Goal: Task Accomplishment & Management: Complete application form

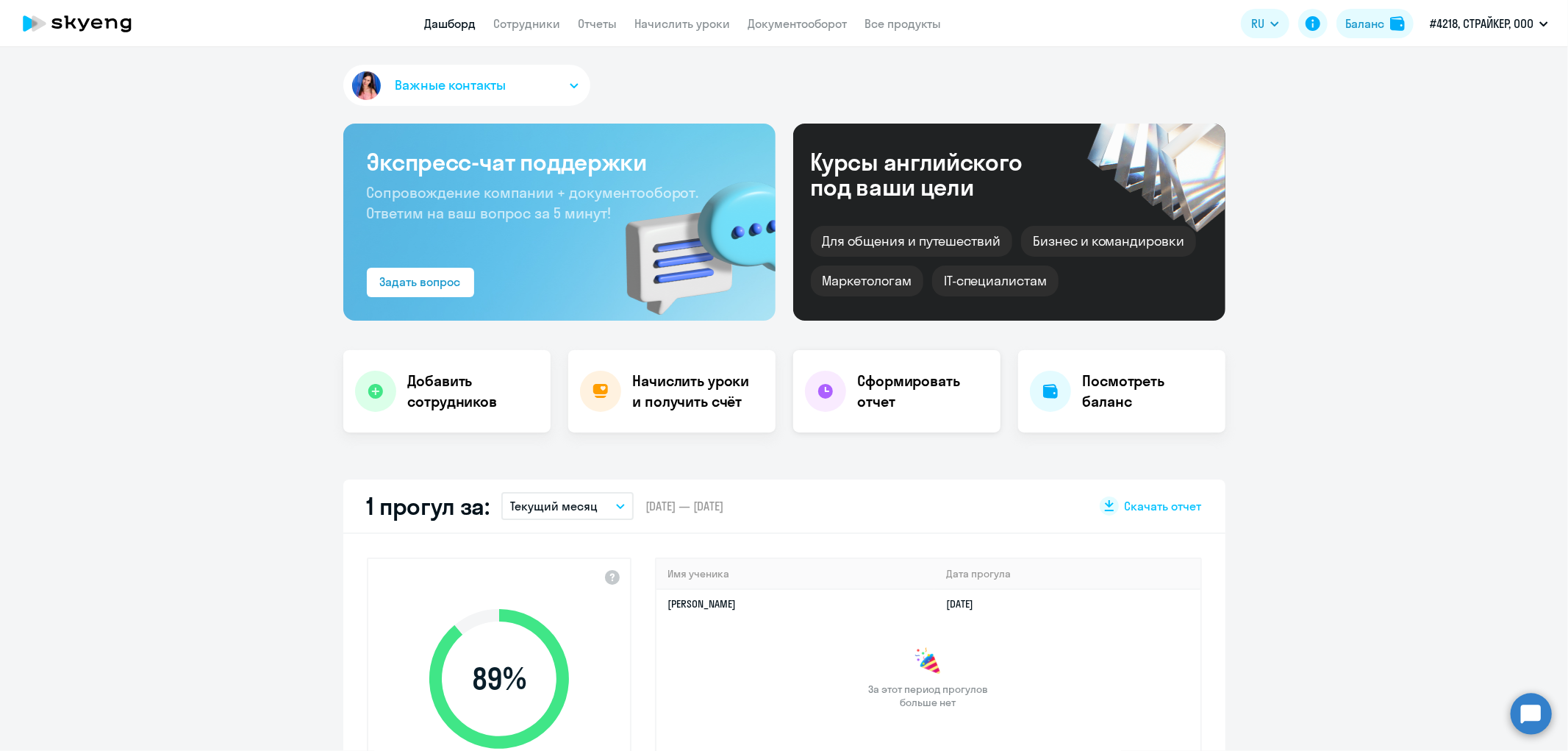
select select "30"
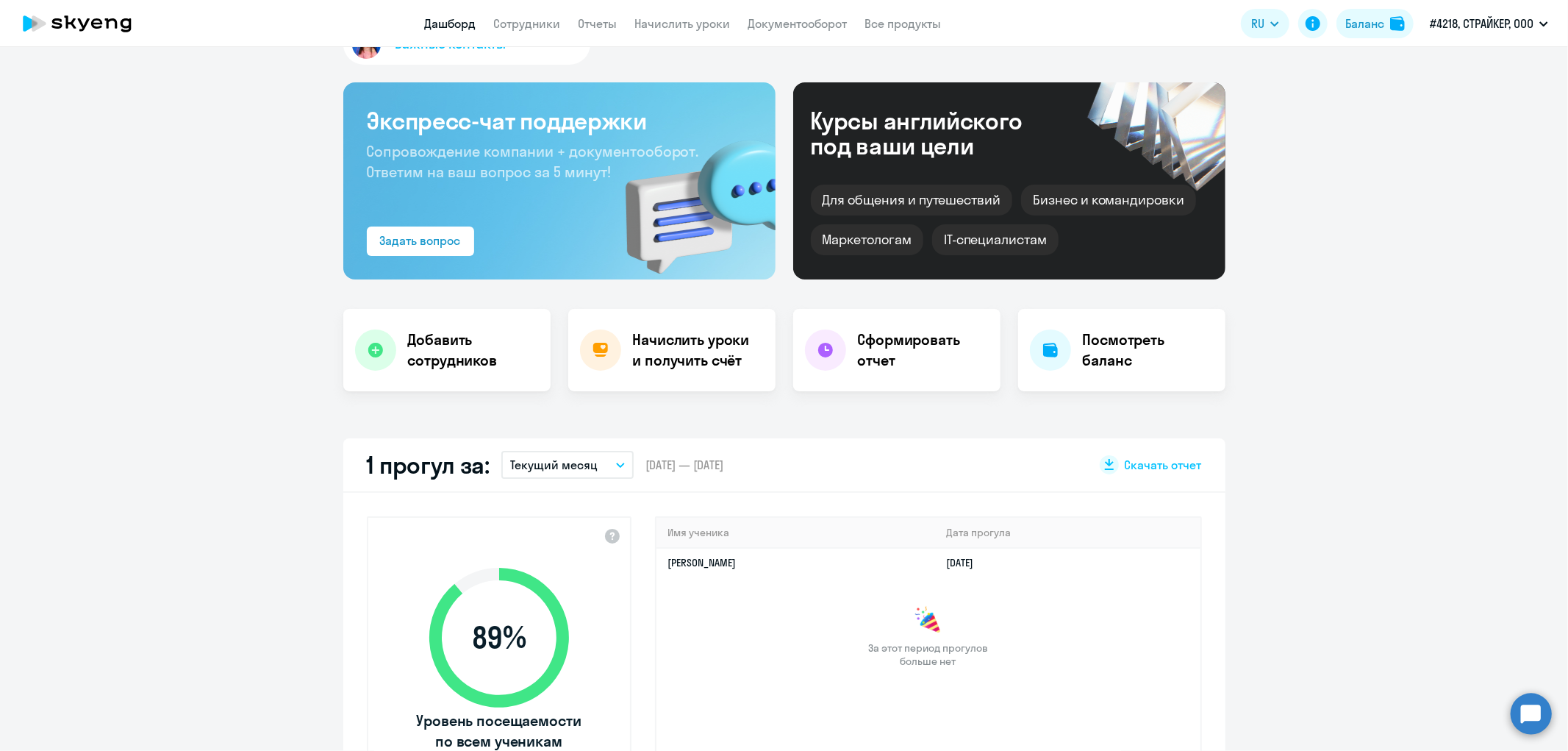
scroll to position [41, 0]
click at [1390, 19] on img at bounding box center [1397, 23] width 15 height 15
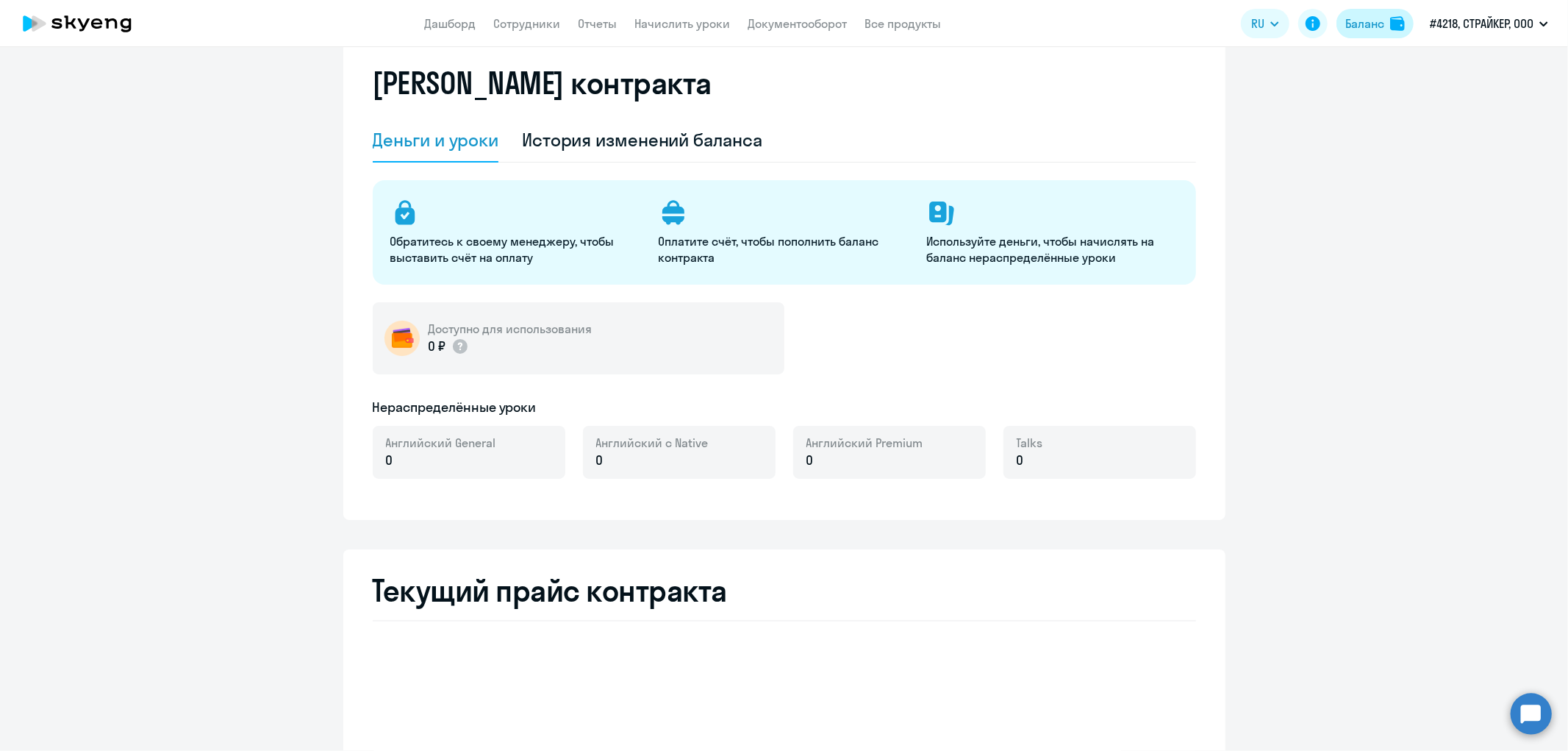
select select "english_adult_not_native_speaker"
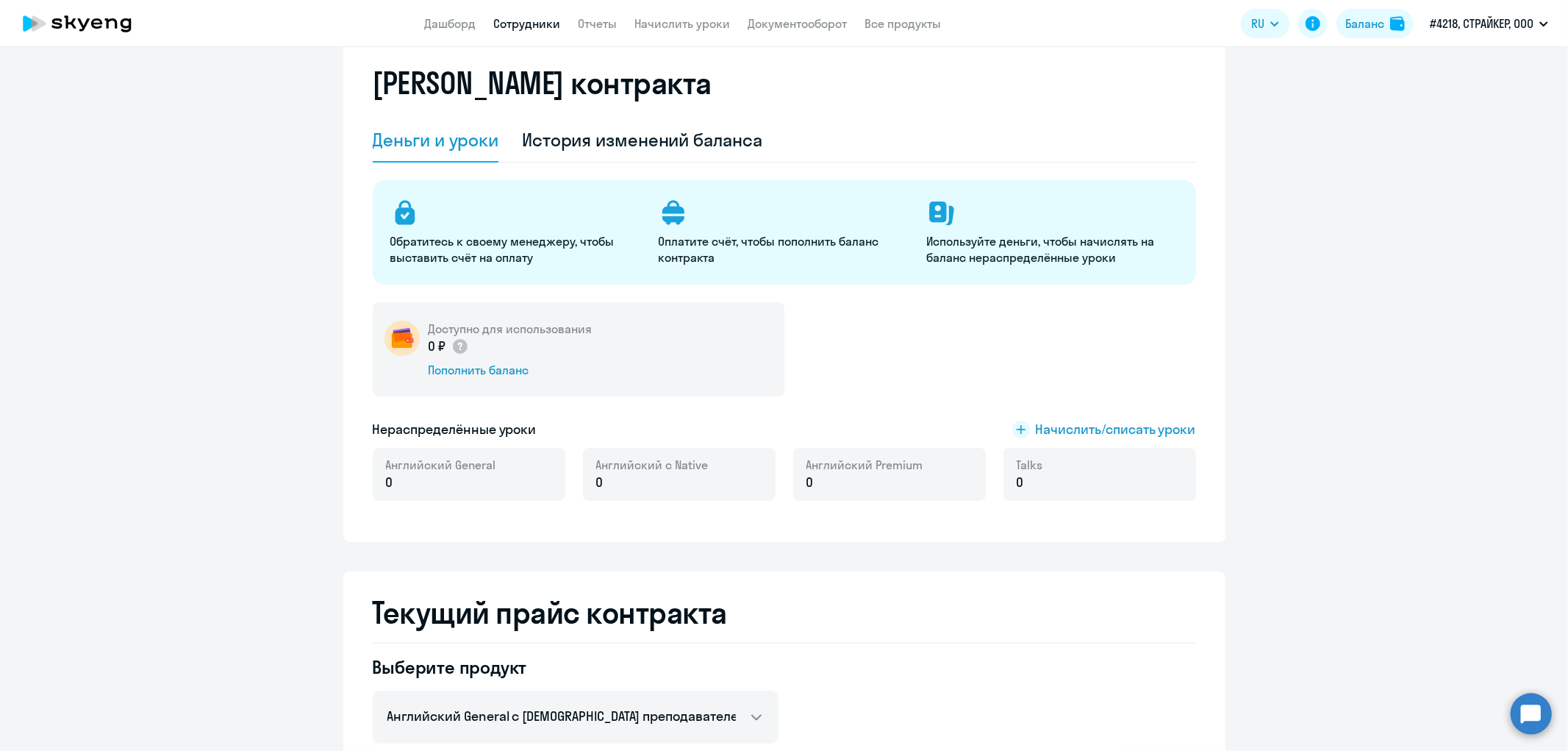
click at [532, 27] on link "Сотрудники" at bounding box center [526, 23] width 67 height 15
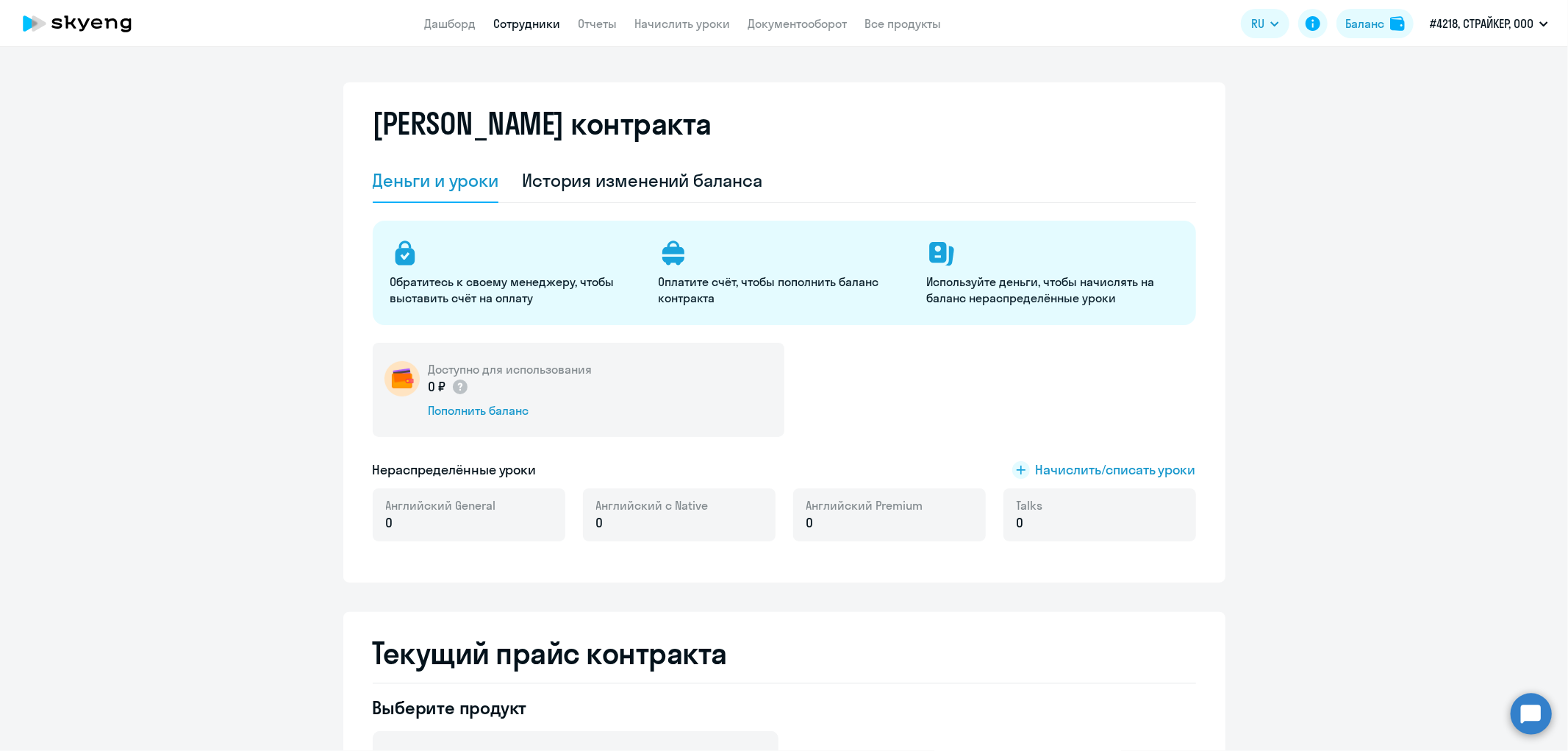
select select "30"
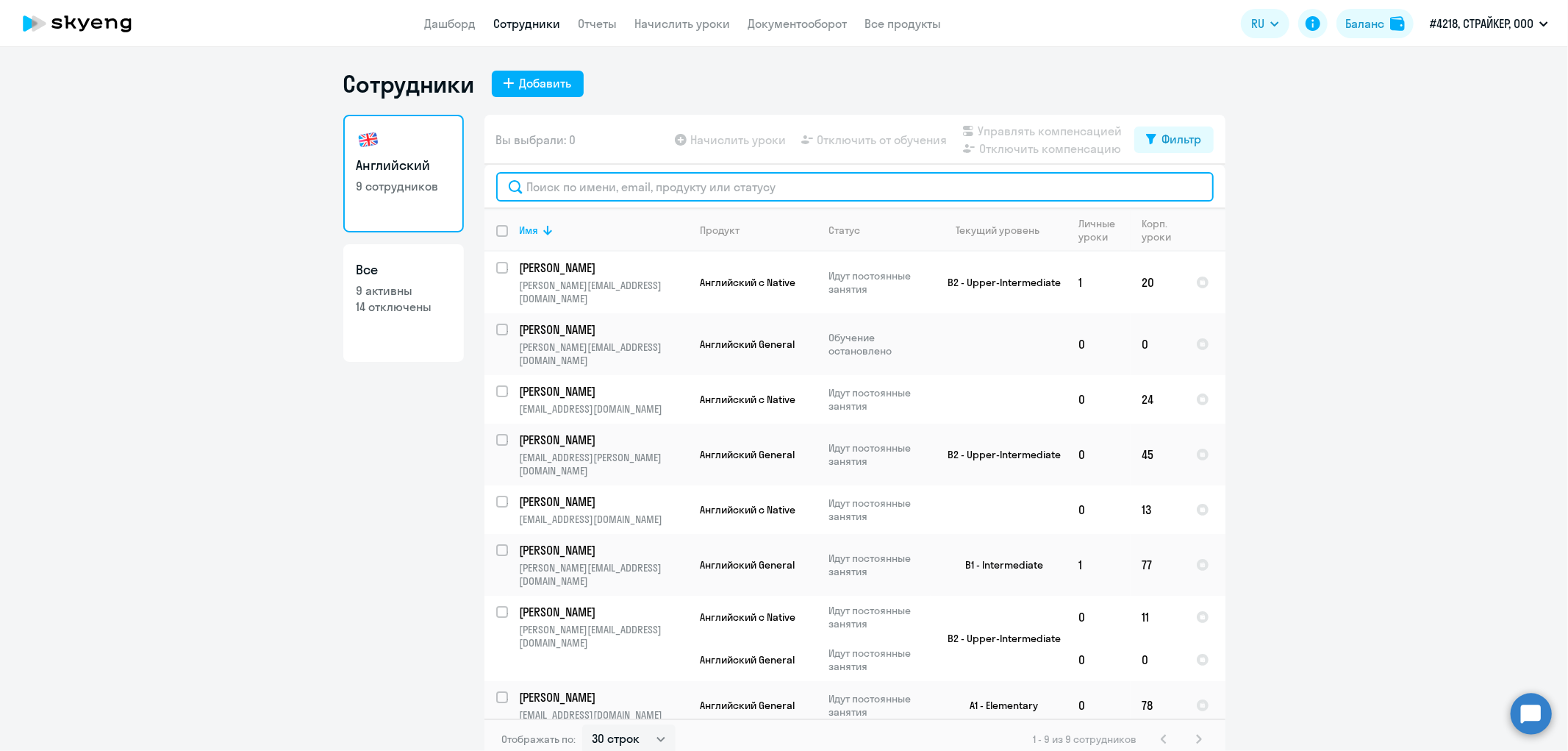
click at [593, 191] on input "text" at bounding box center [855, 187] width 718 height 30
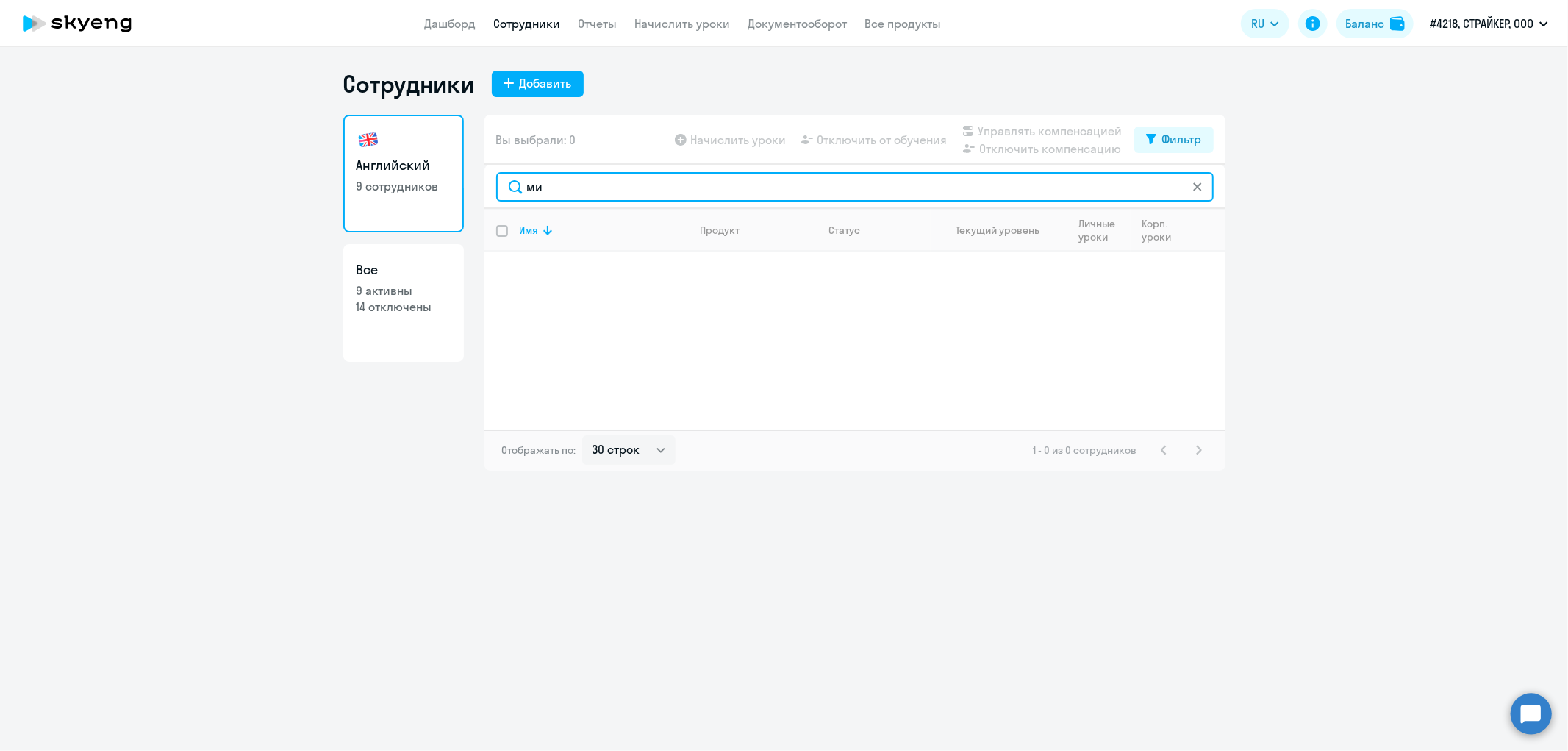
type input "м"
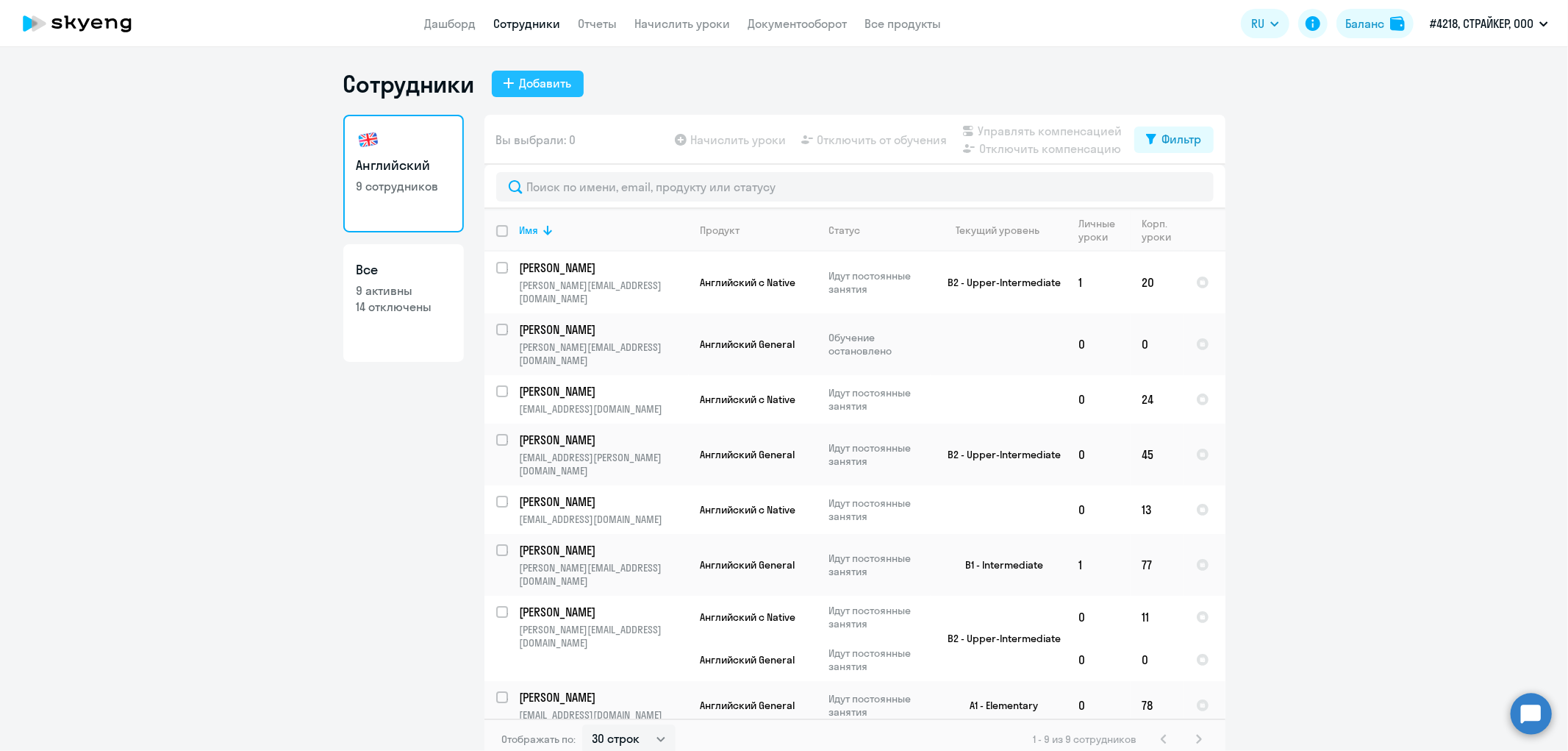
click at [538, 91] on div "Добавить" at bounding box center [546, 84] width 52 height 18
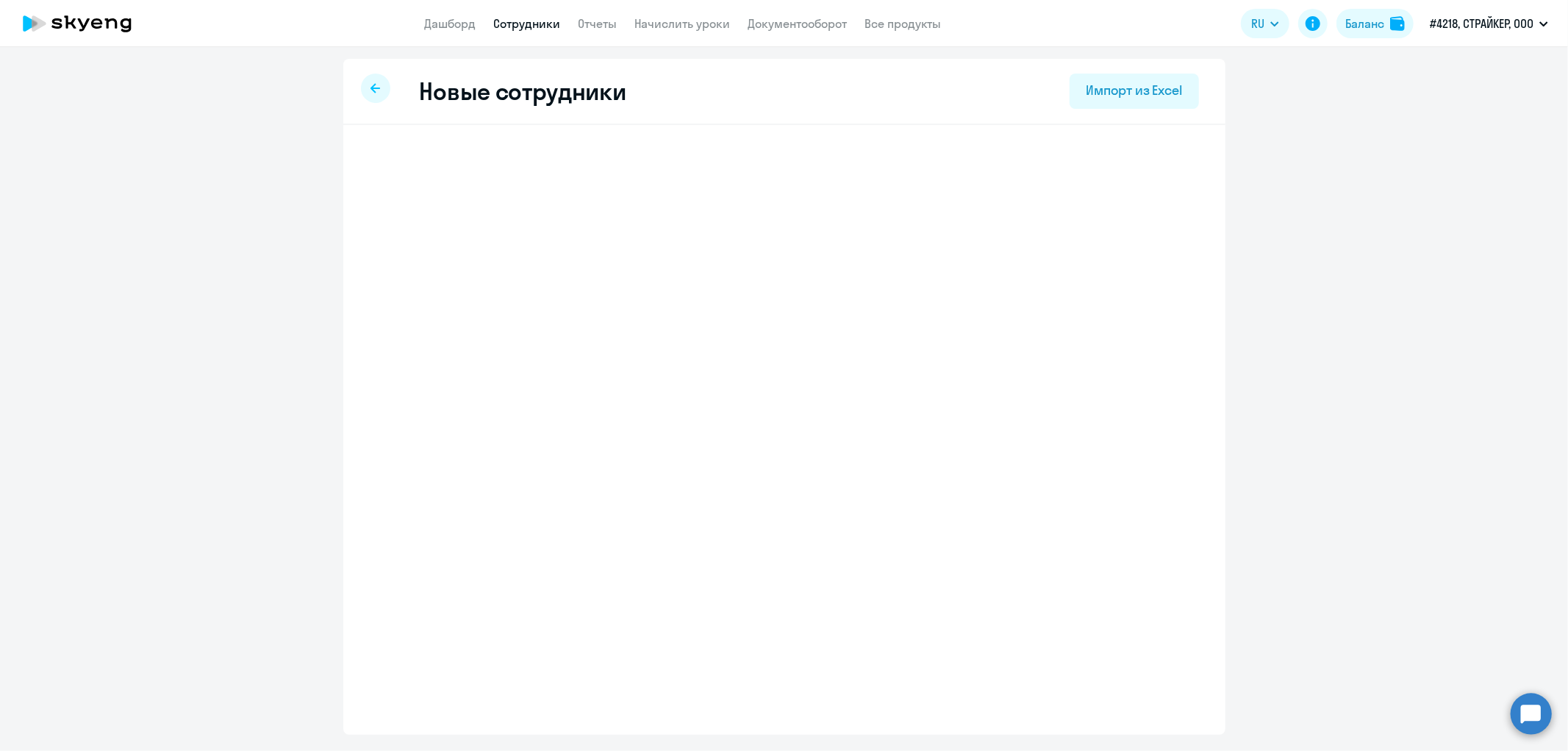
select select "english_adult_not_native_speaker"
select select "3"
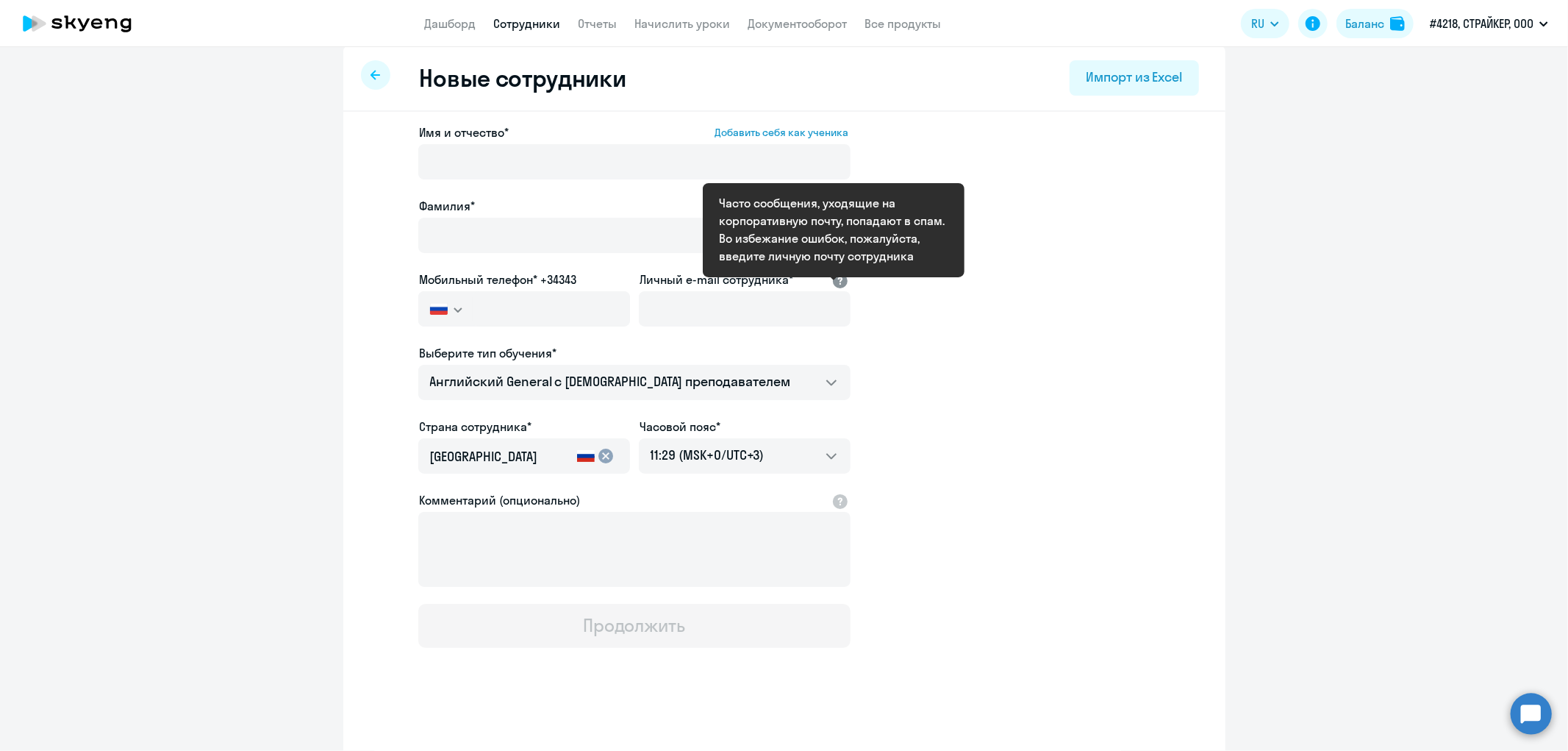
scroll to position [18, 0]
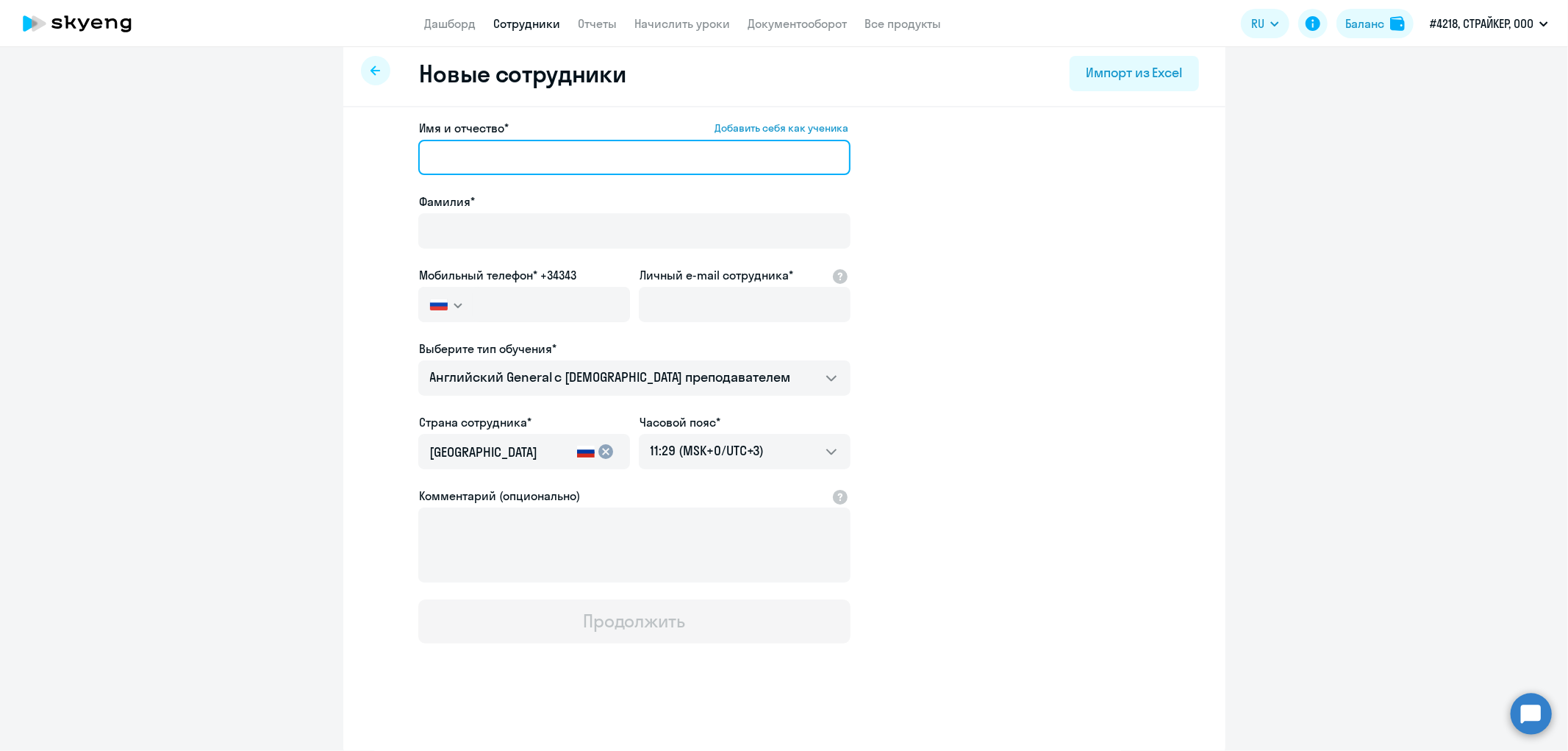
click at [482, 149] on input "Имя и отчество* Добавить себя как ученика" at bounding box center [634, 156] width 433 height 35
paste input "[PERSON_NAME]"
drag, startPoint x: 489, startPoint y: 156, endPoint x: 400, endPoint y: 151, distance: 89.1
click at [400, 151] on app-new-student-form "Имя и отчество* Добавить себя как ученика [PERSON_NAME]* Мобильный телефон* +34…" at bounding box center [784, 381] width 835 height 524
type input "[PERSON_NAME]"
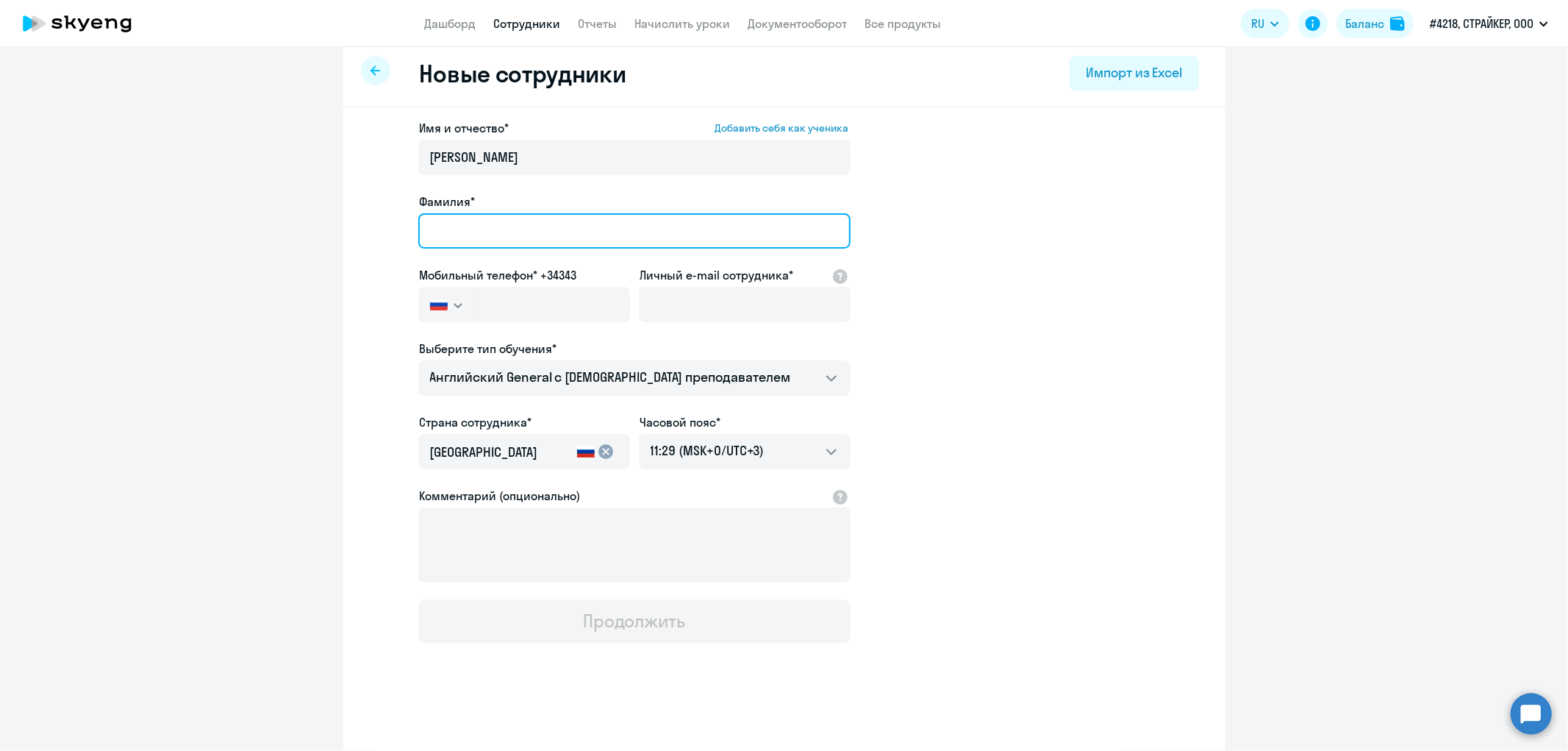
click at [450, 230] on input "Фамилия*" at bounding box center [634, 230] width 433 height 35
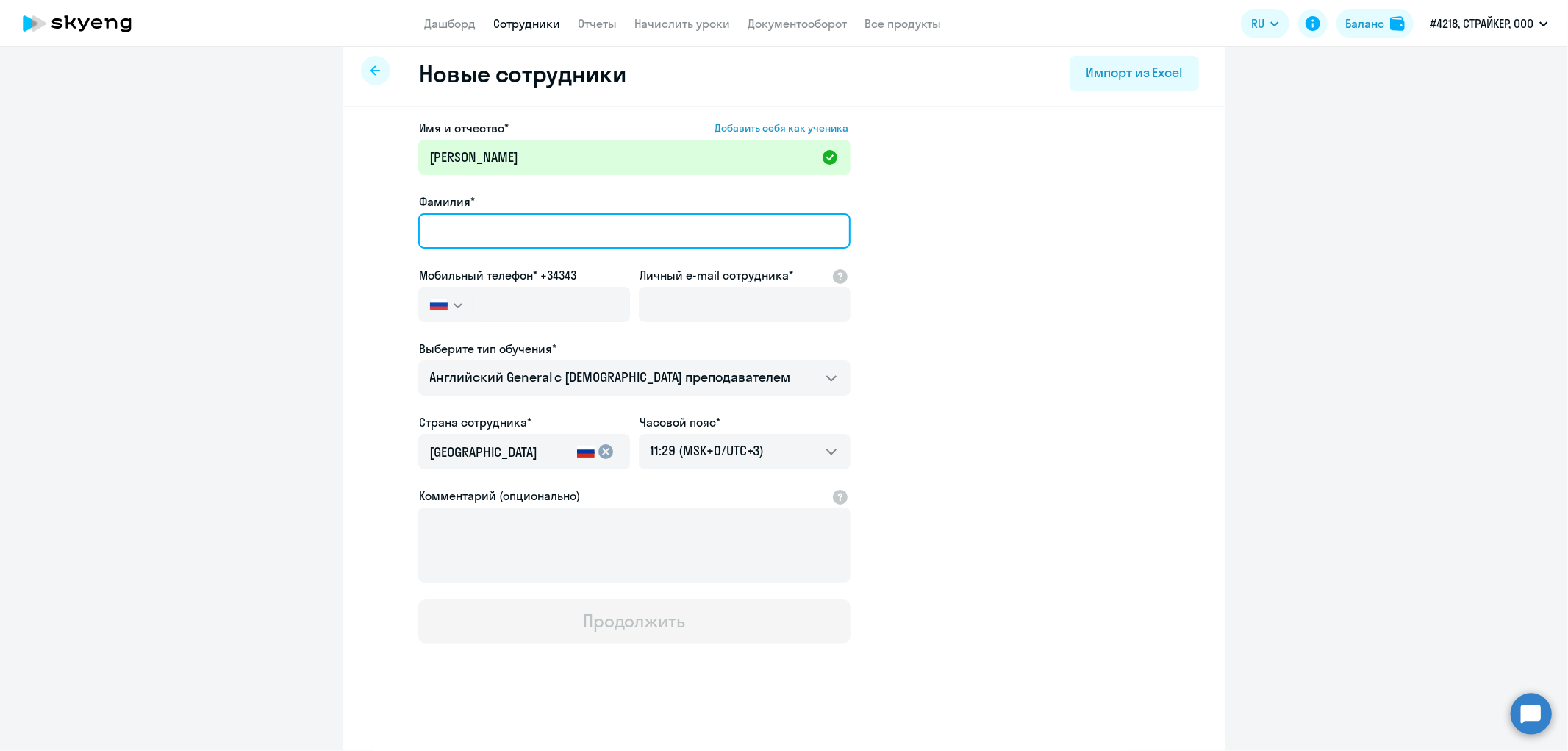
paste input "[PERSON_NAME]"
click at [489, 230] on input "[PERSON_NAME]" at bounding box center [634, 230] width 433 height 35
click at [422, 230] on input "[PERSON_NAME]" at bounding box center [634, 230] width 433 height 35
type input "[PERSON_NAME]"
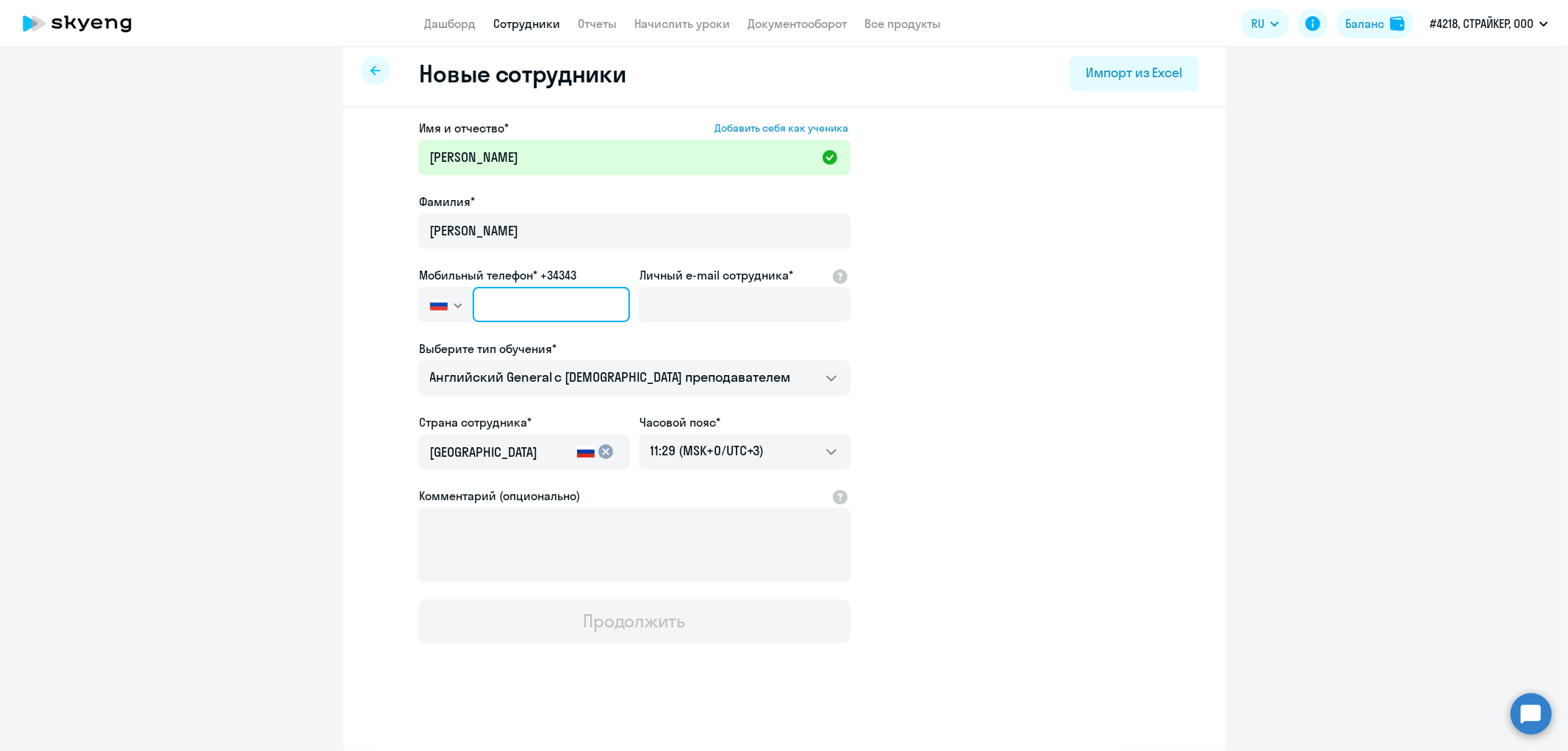
click at [505, 300] on input "text" at bounding box center [550, 303] width 156 height 35
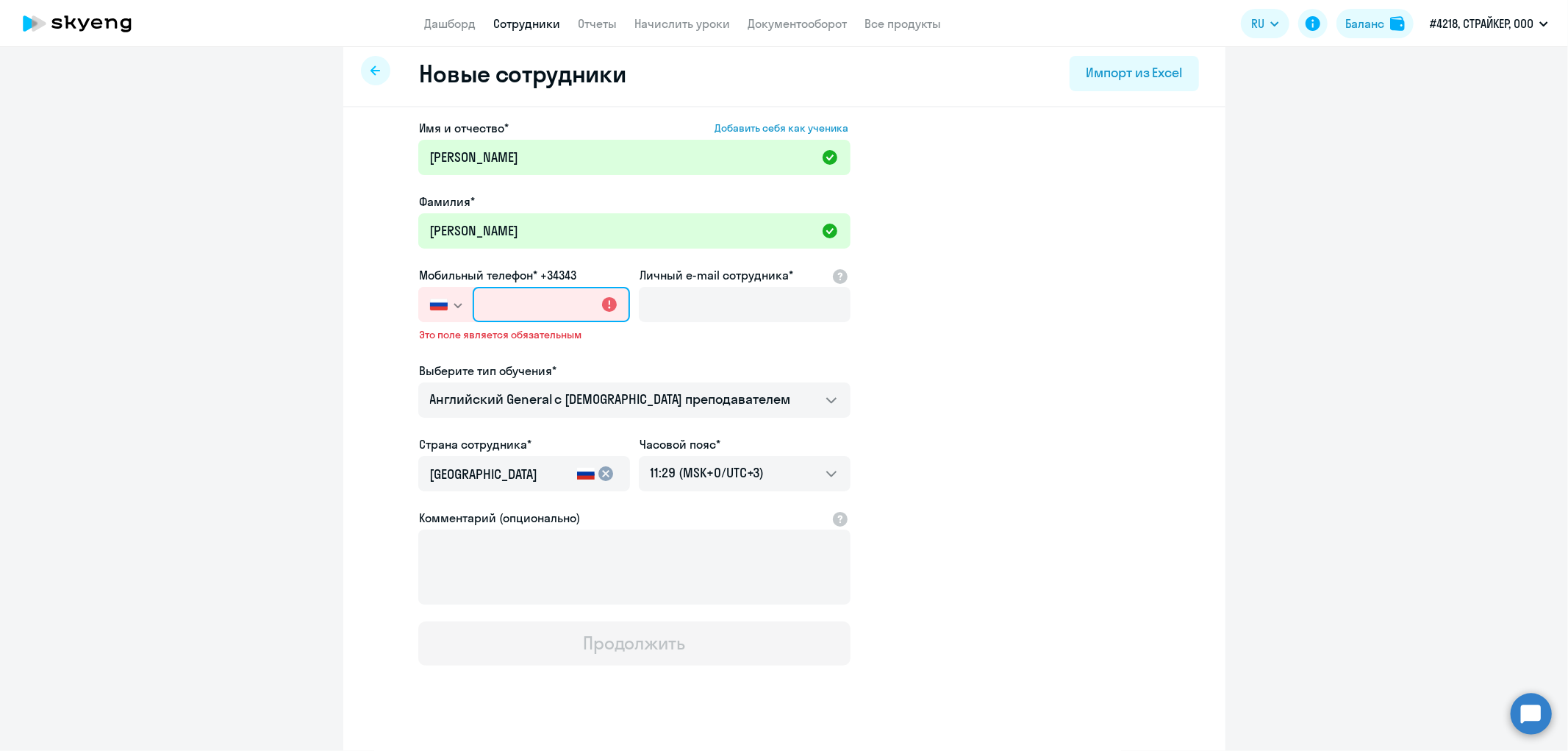
click at [515, 294] on input "text" at bounding box center [550, 303] width 156 height 35
paste input "[PHONE_NUMBER]"
click at [533, 304] on input "[PHONE_NUMBER]" at bounding box center [550, 303] width 156 height 35
click at [535, 299] on input "[PHONE_NUMBER]" at bounding box center [550, 303] width 156 height 35
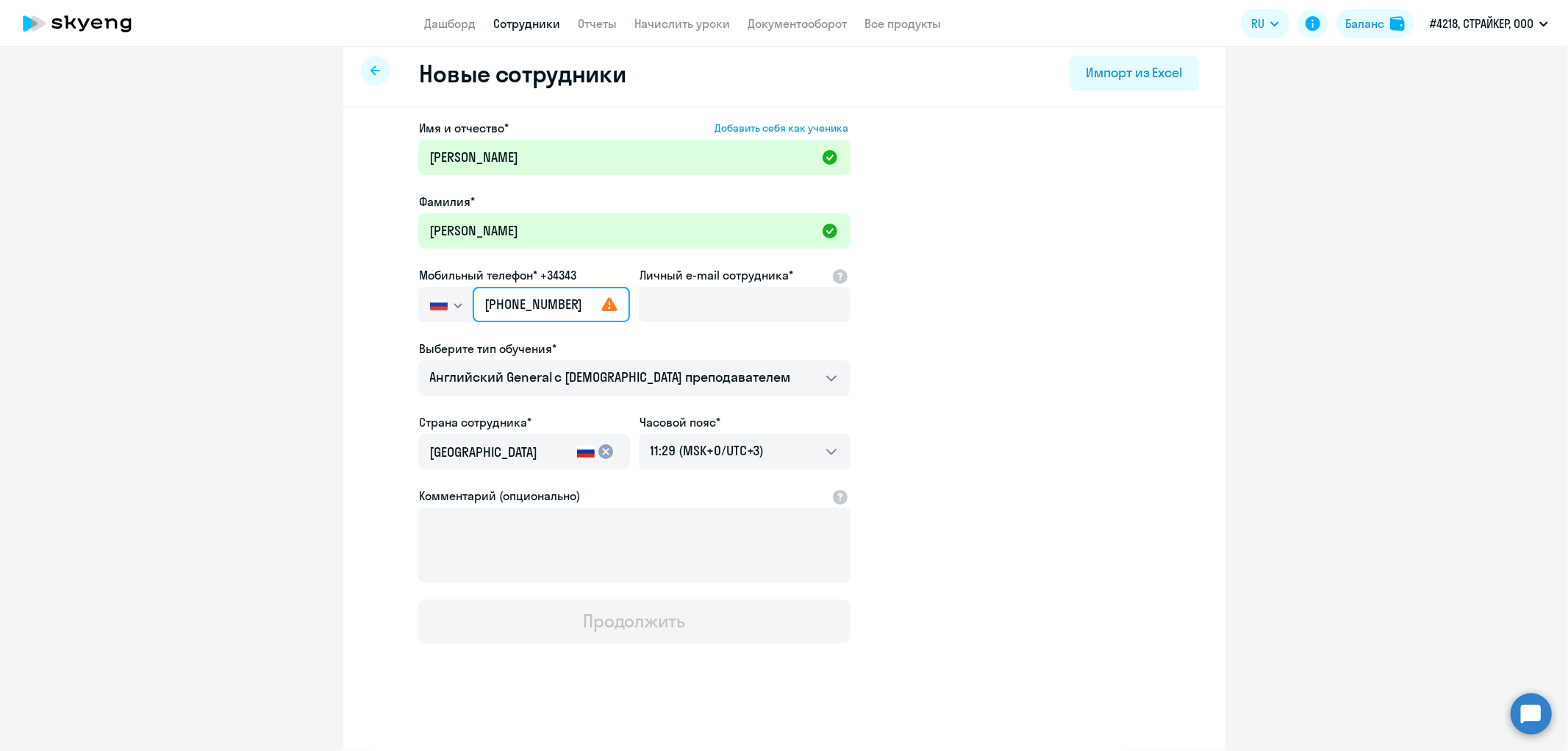
type input "[PHONE_NUMBER]"
click at [512, 303] on input "[PHONE_NUMBER]" at bounding box center [550, 303] width 156 height 35
click at [538, 304] on input "[PHONE_NUMBER]" at bounding box center [550, 303] width 156 height 35
click at [567, 304] on input "[PHONE_NUMBER]" at bounding box center [550, 303] width 156 height 35
click at [578, 305] on input "[PHONE_NUMBER]" at bounding box center [550, 303] width 156 height 35
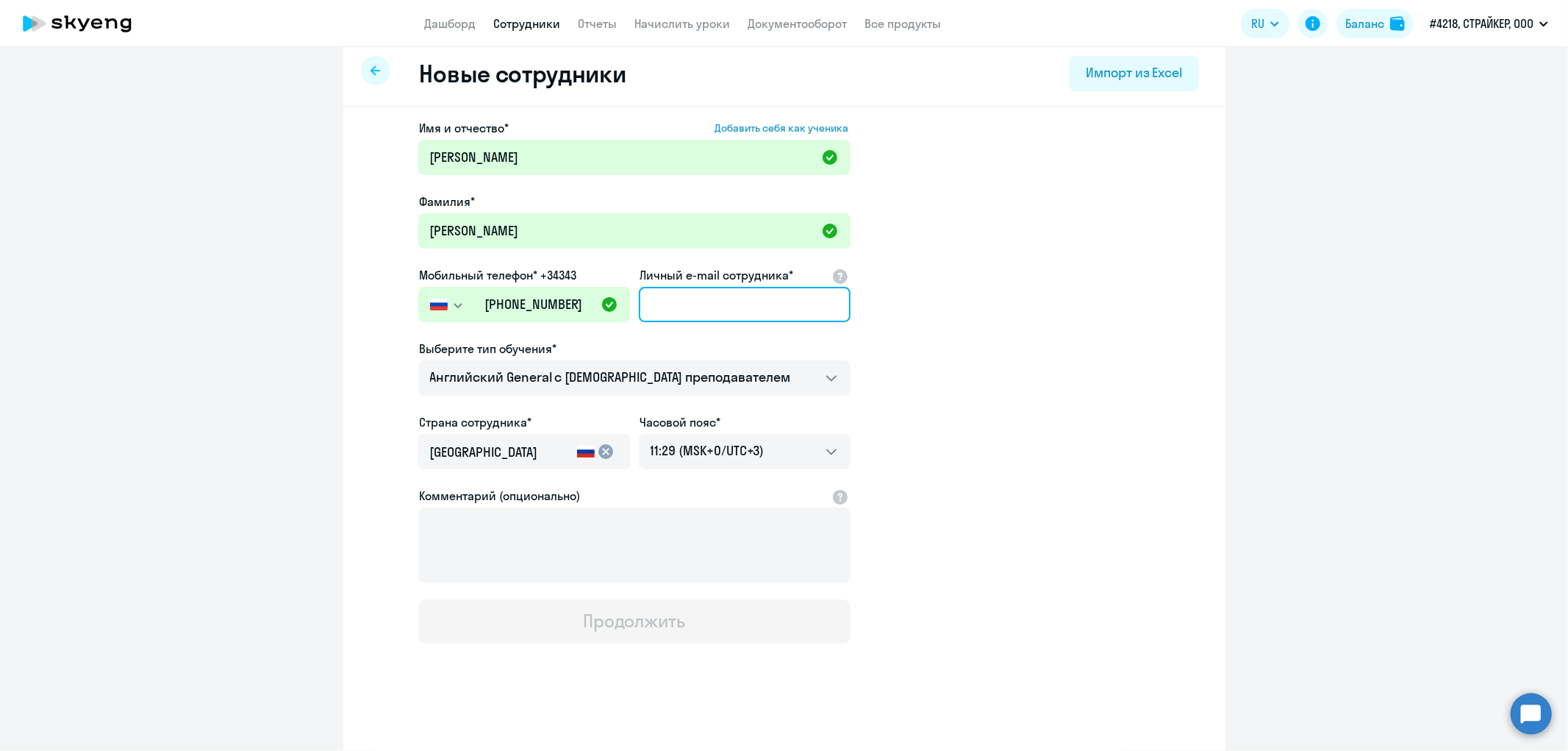
click at [730, 292] on input "Личный e-mail сотрудника*" at bounding box center [744, 303] width 212 height 35
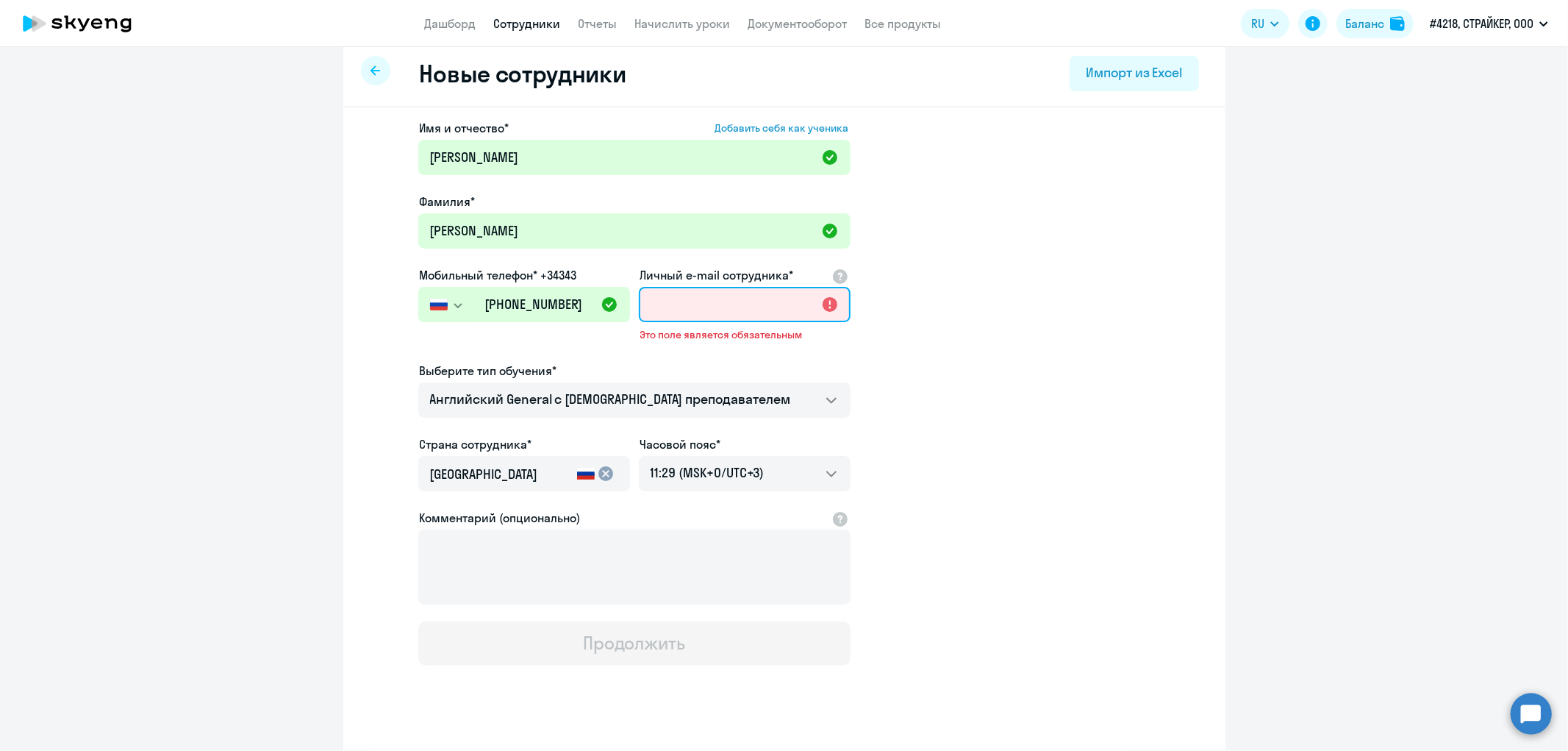
paste input "[PERSON_NAME][EMAIL_ADDRESS][DOMAIN_NAME]"
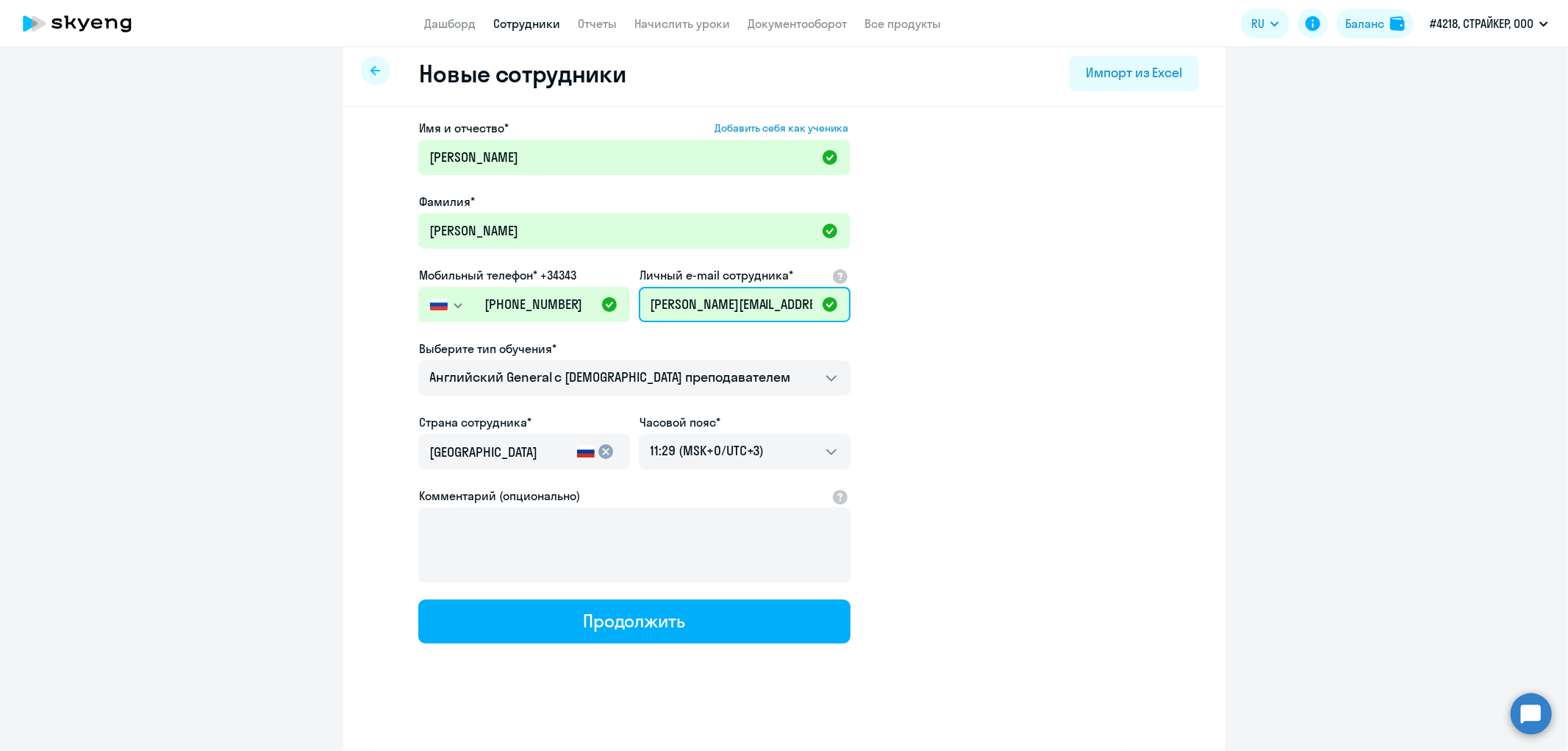
scroll to position [0, 13]
type input "[PERSON_NAME][EMAIL_ADDRESS][DOMAIN_NAME]"
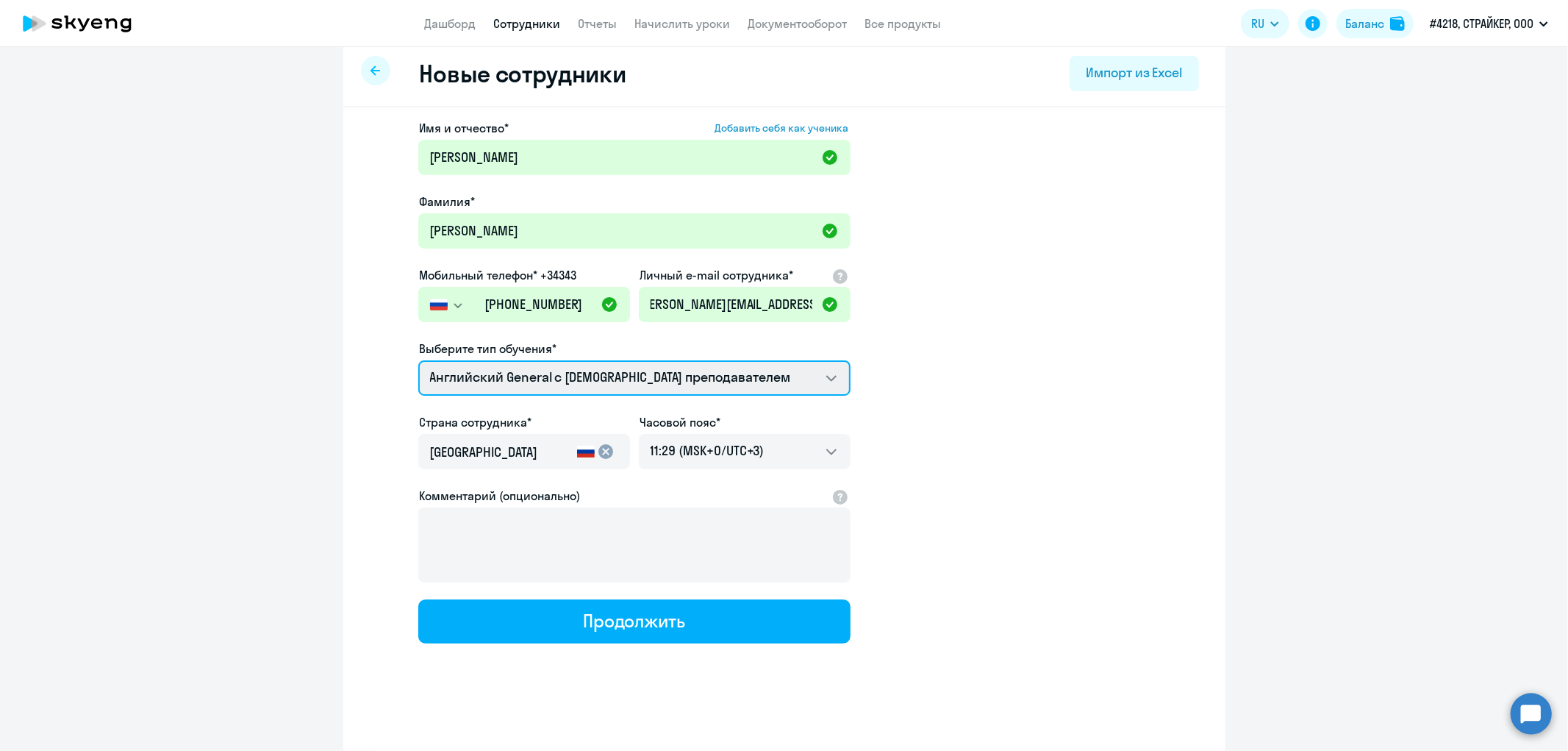
click at [644, 373] on select "Премиум [DEMOGRAPHIC_DATA] с русскоговорящим преподавателем Английский General …" at bounding box center [634, 377] width 433 height 35
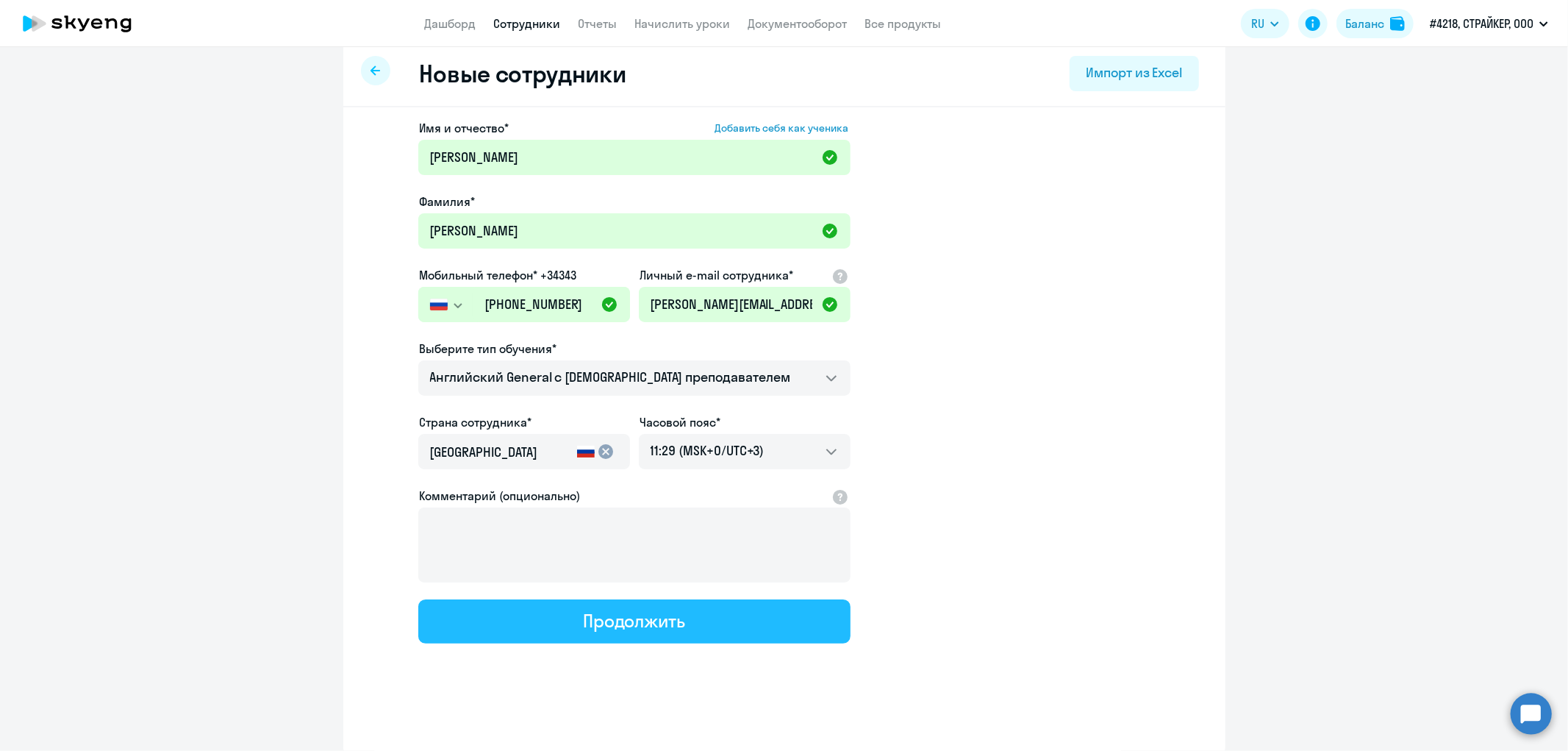
click at [626, 614] on div "Продолжить" at bounding box center [633, 621] width 102 height 24
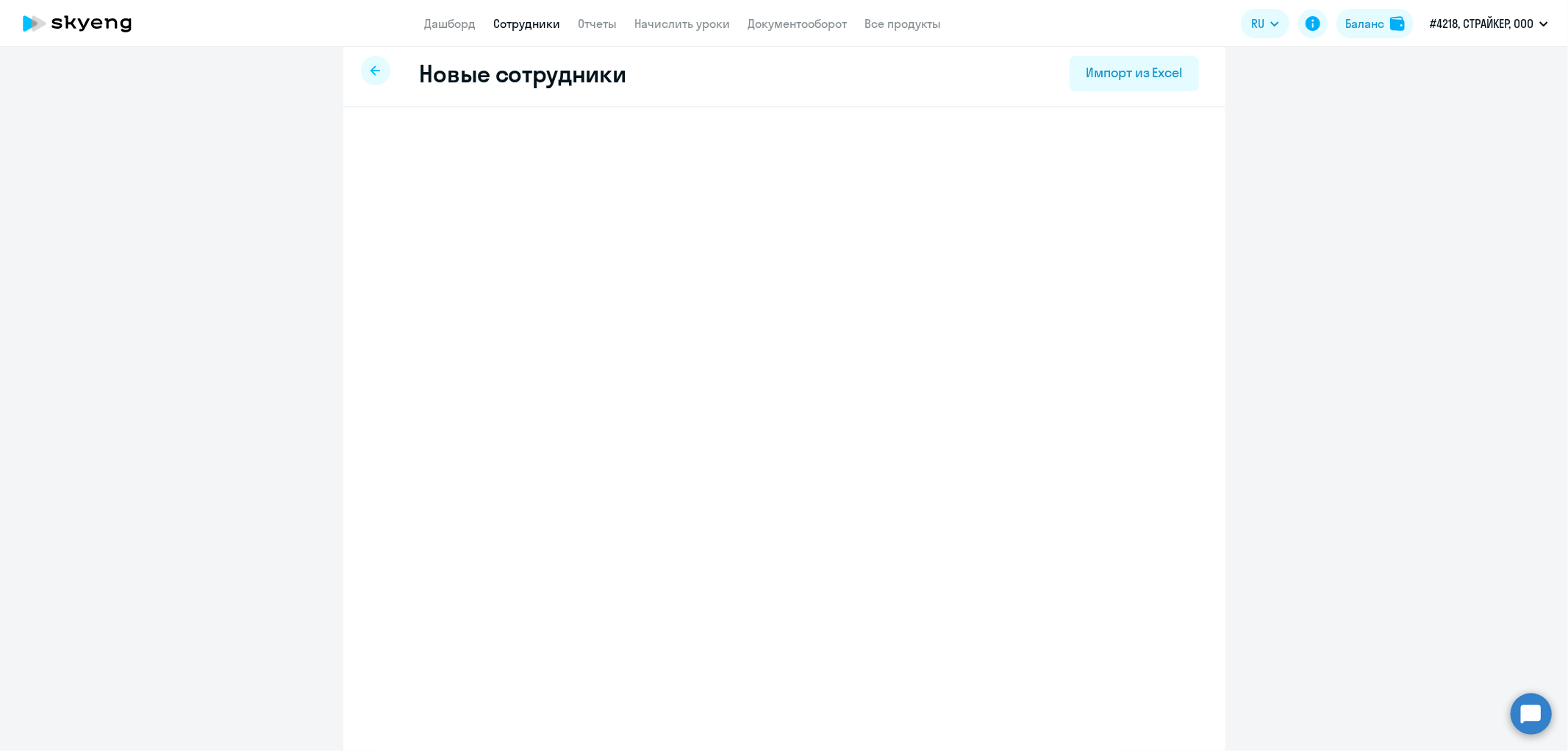
select select "english_adult_not_native_speaker"
select select "3"
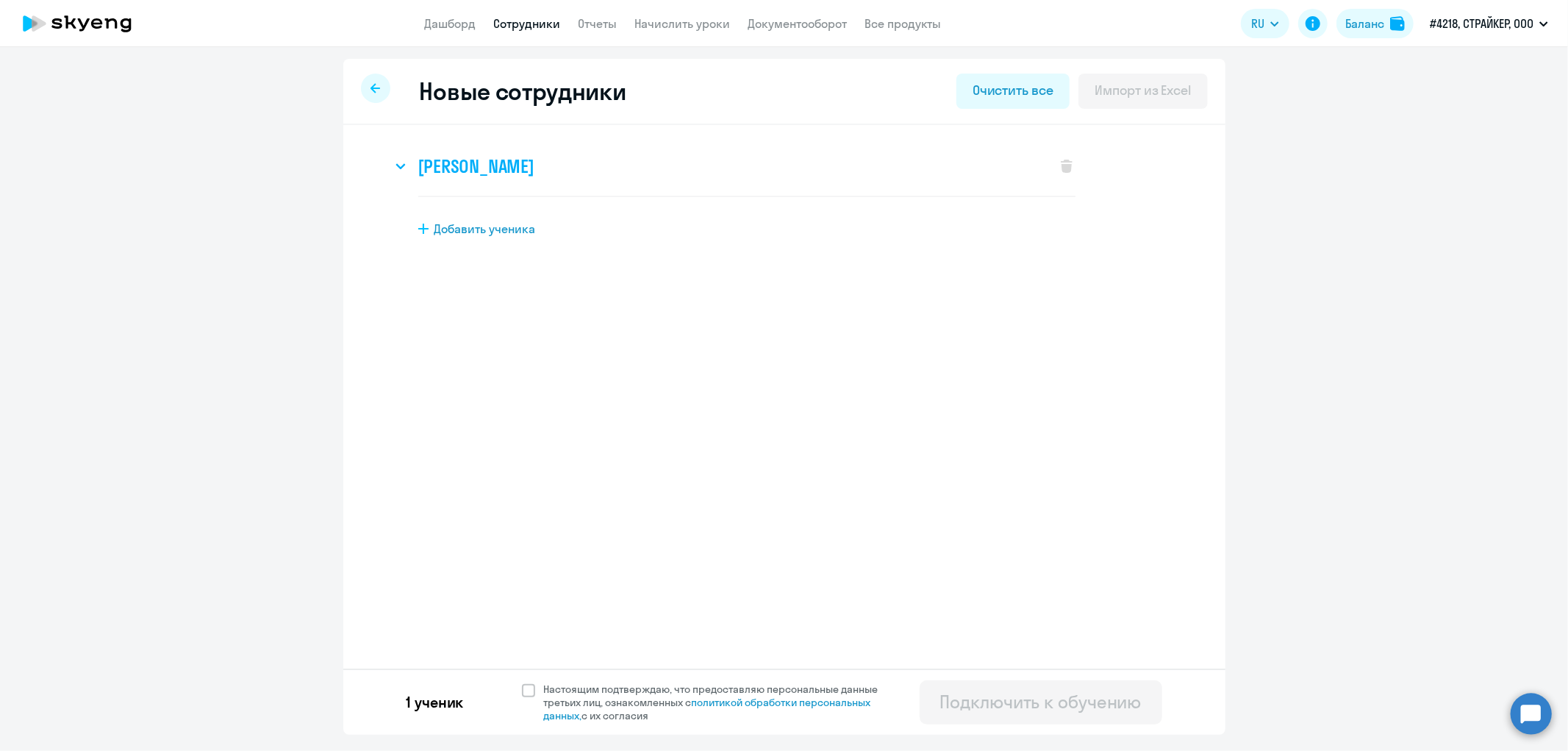
click at [396, 164] on icon at bounding box center [400, 166] width 8 height 4
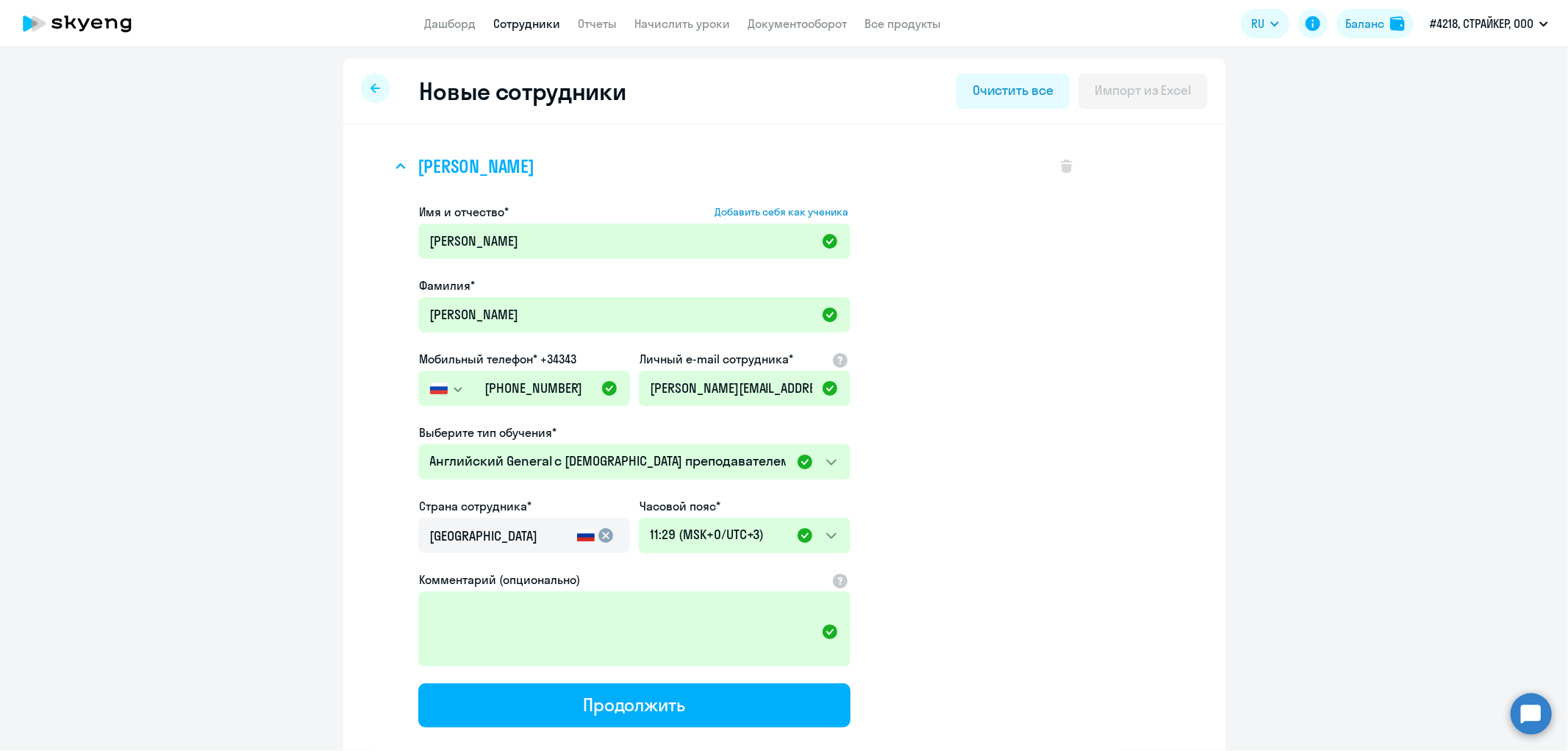
click at [397, 163] on icon at bounding box center [401, 166] width 10 height 6
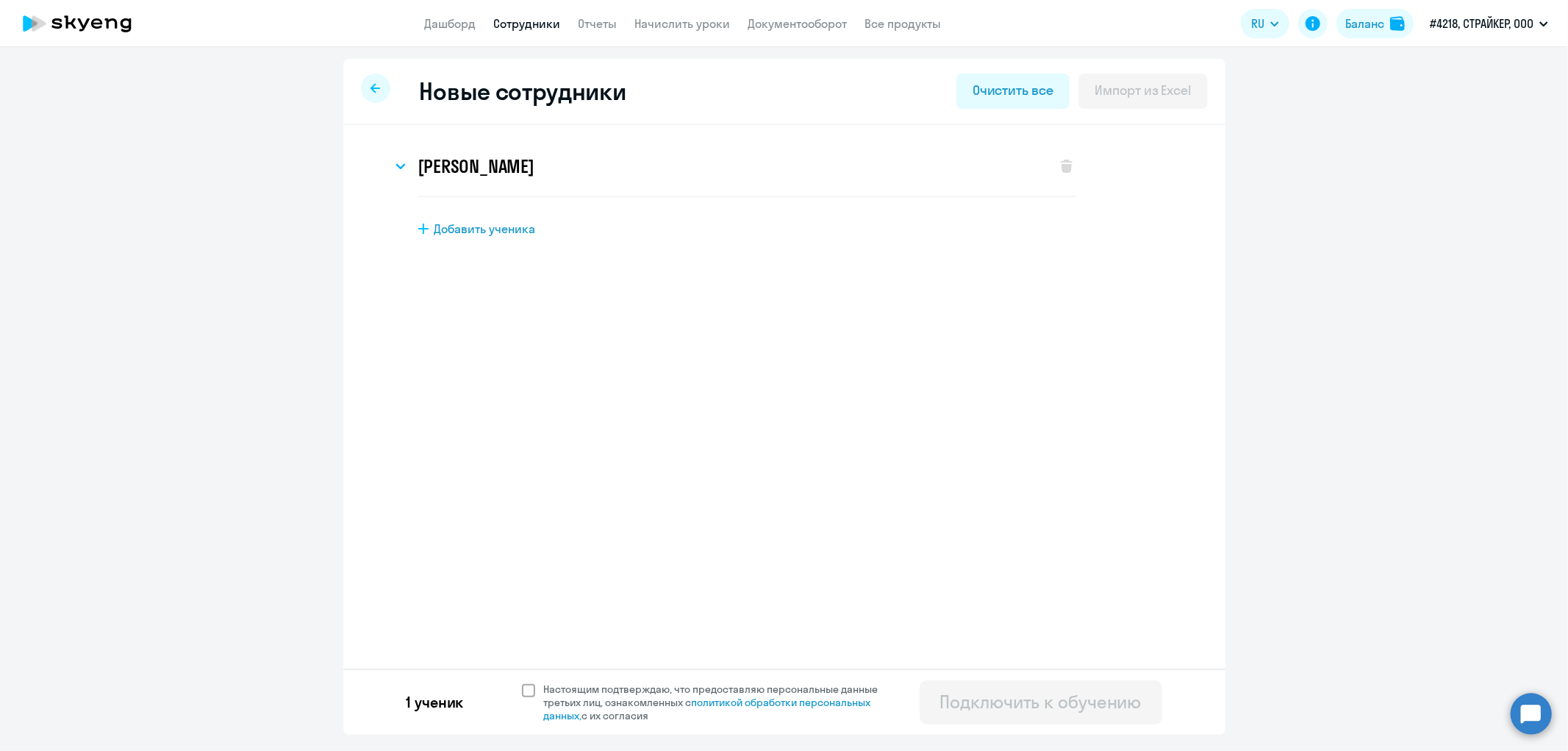
click at [528, 691] on span at bounding box center [528, 690] width 13 height 13
click at [522, 682] on input "Настоящим подтверждаю, что предоставляю персональные данные третьих лиц, ознако…" at bounding box center [521, 681] width 1 height 1
checkbox input "true"
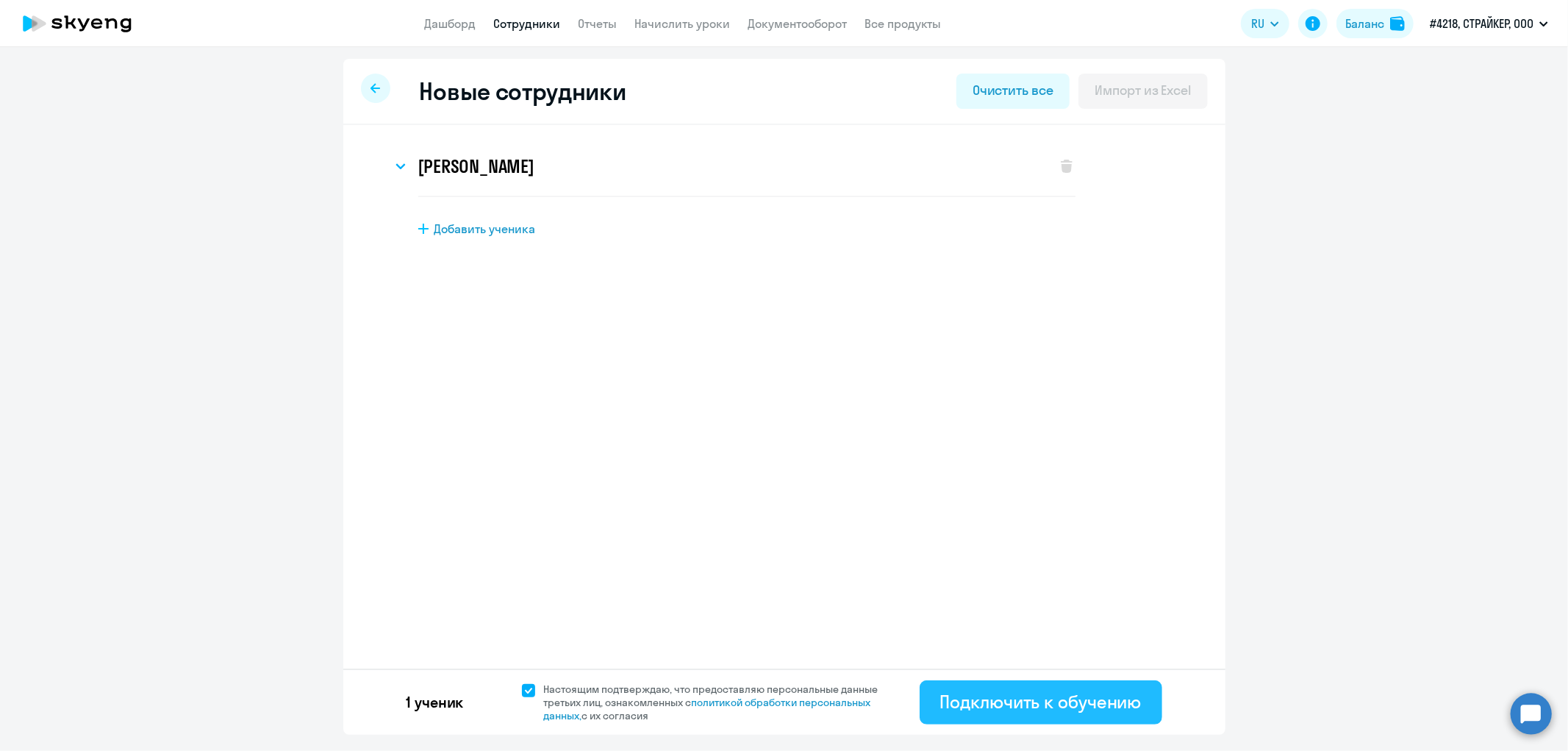
click at [1044, 700] on div "Подключить к обучению" at bounding box center [1041, 701] width 202 height 24
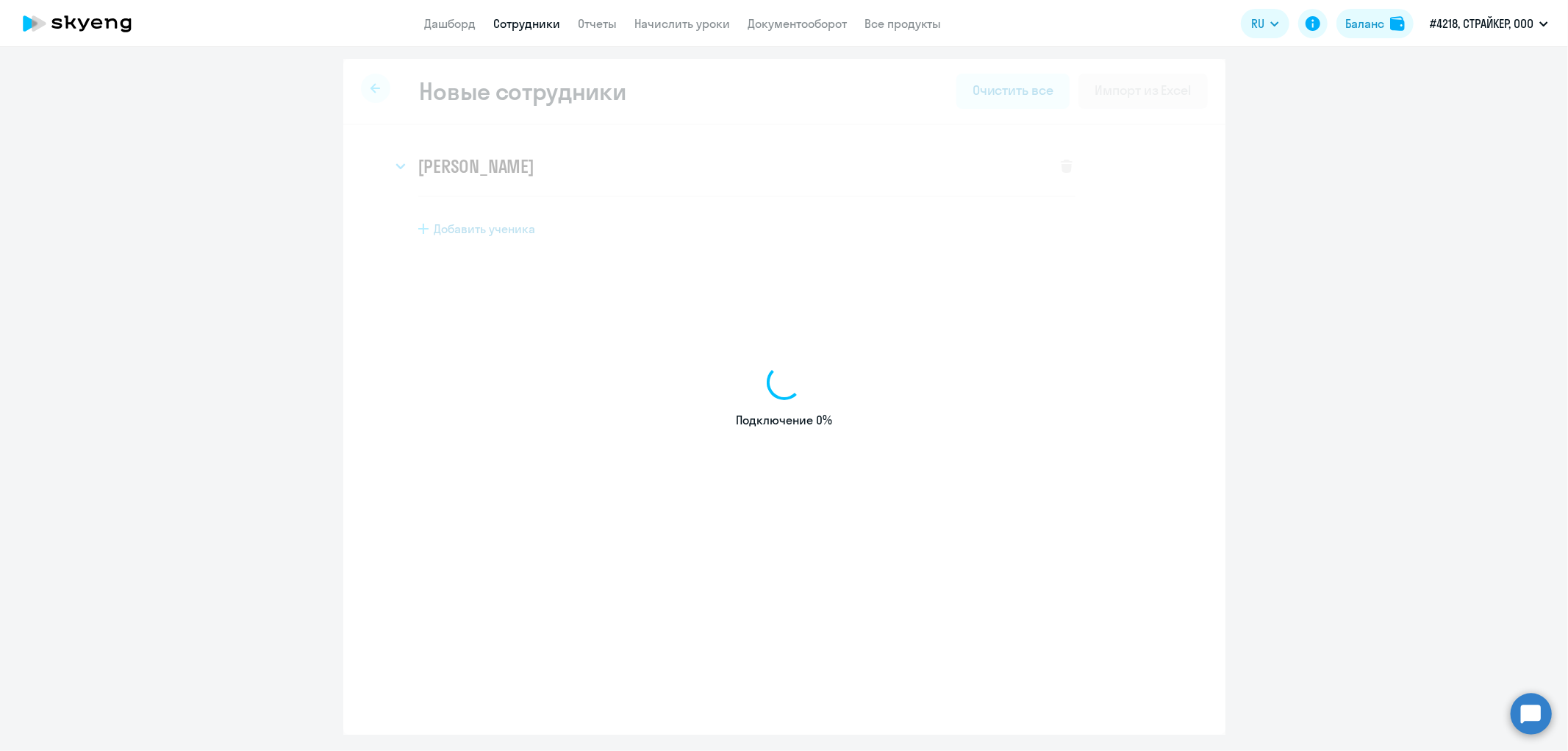
select select "english_adult_not_native_speaker"
select select "3"
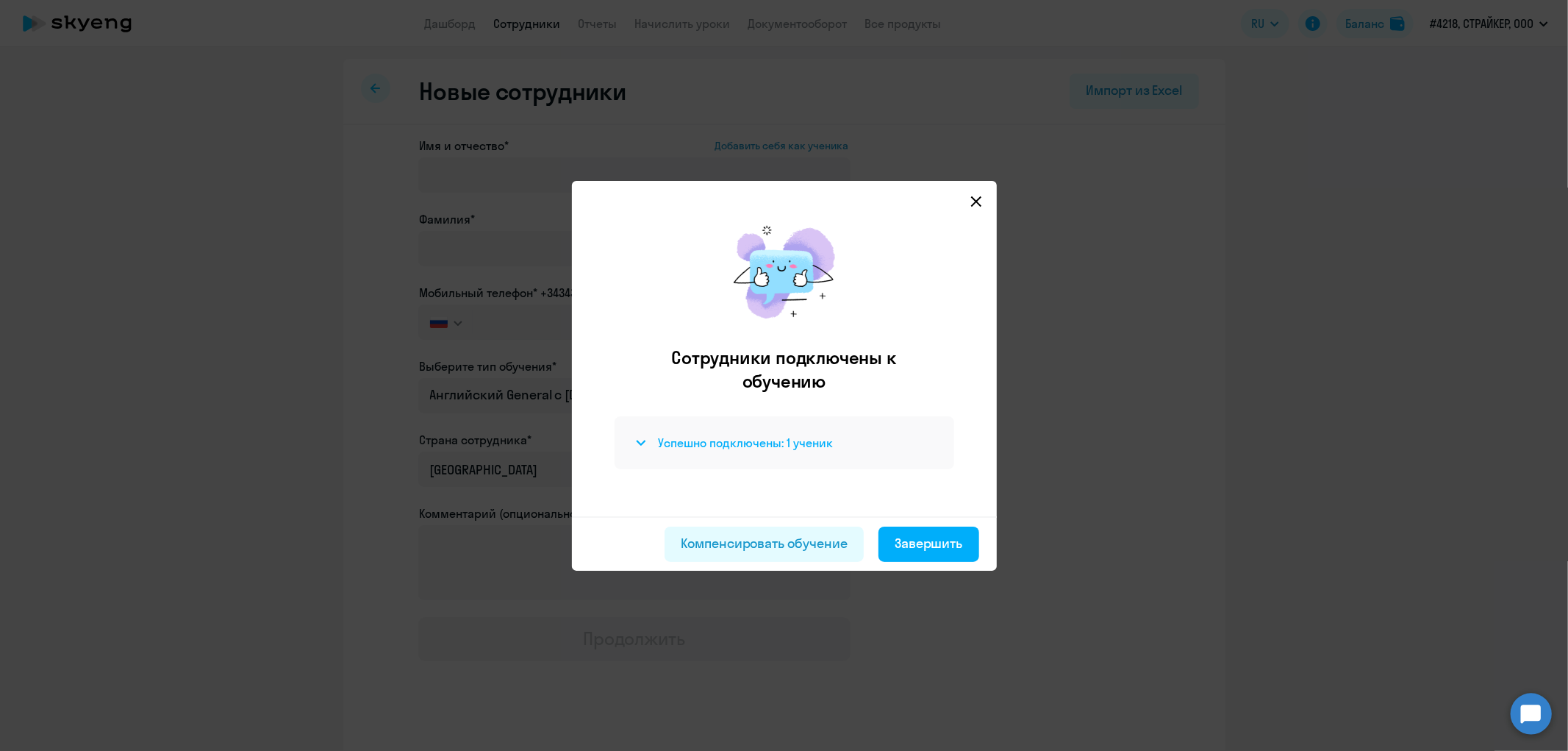
click at [677, 442] on h4 "Успешно подключены: 1 ученик" at bounding box center [746, 443] width 175 height 16
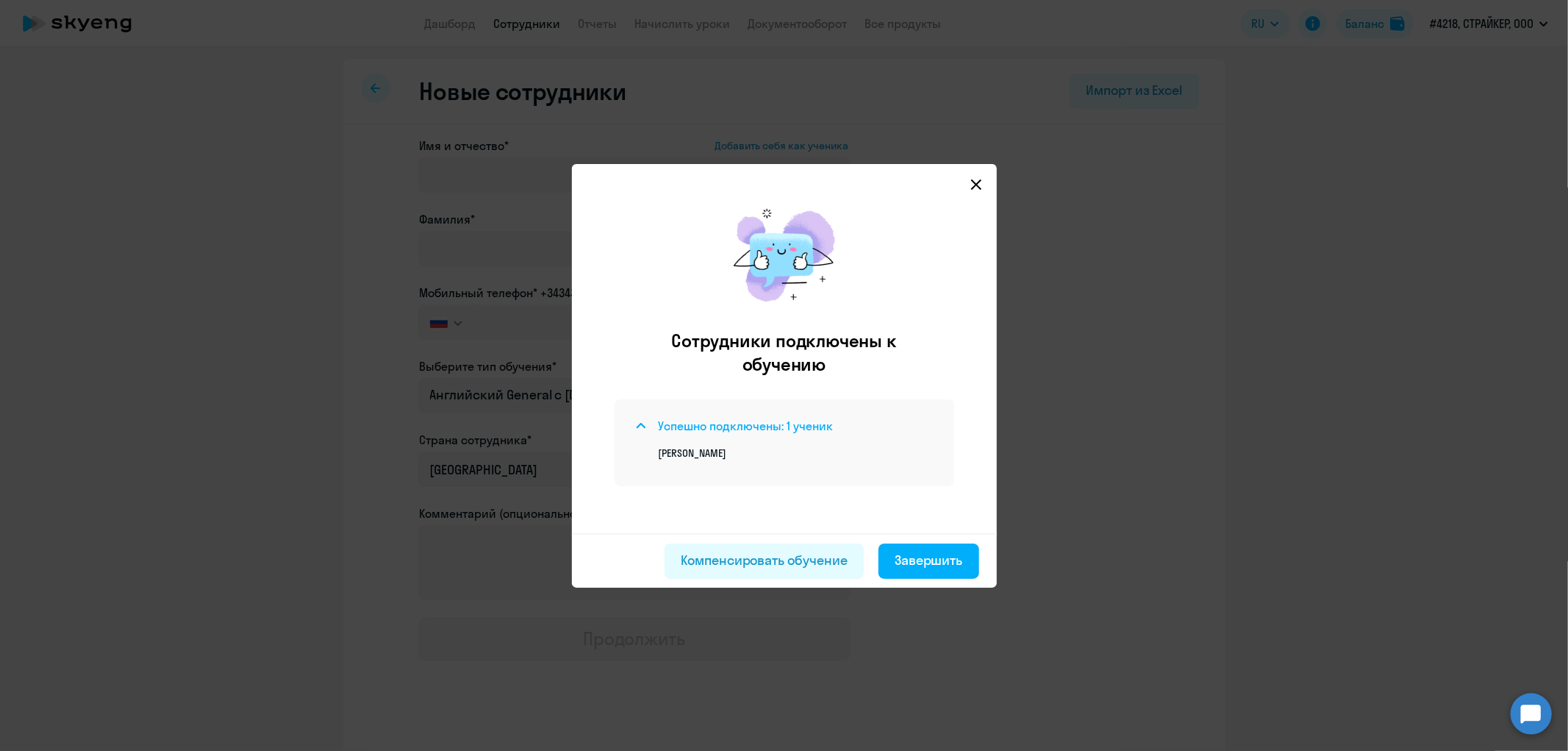
click at [649, 425] on svg-icon at bounding box center [641, 426] width 18 height 18
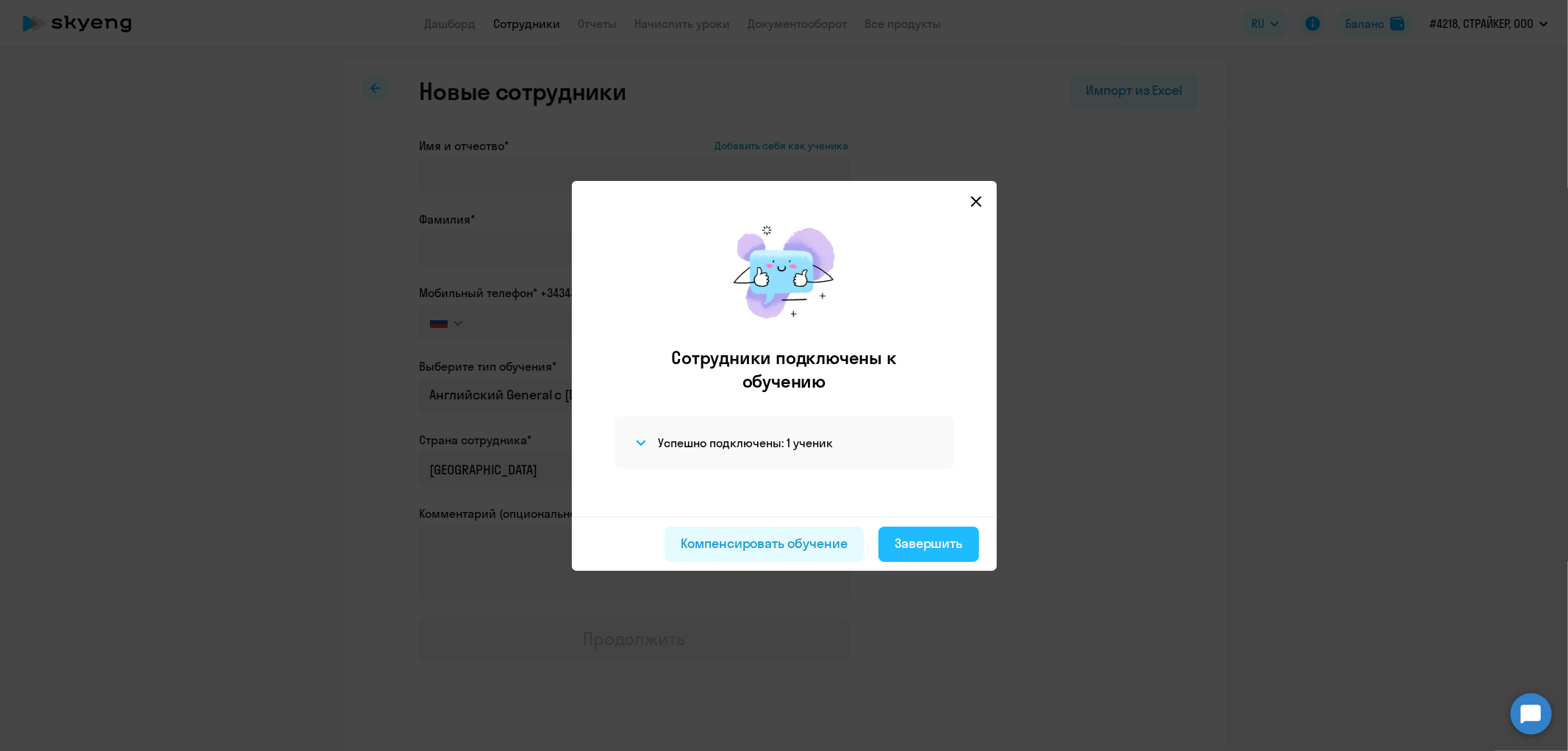
click at [925, 552] on button "Завершить" at bounding box center [928, 543] width 100 height 35
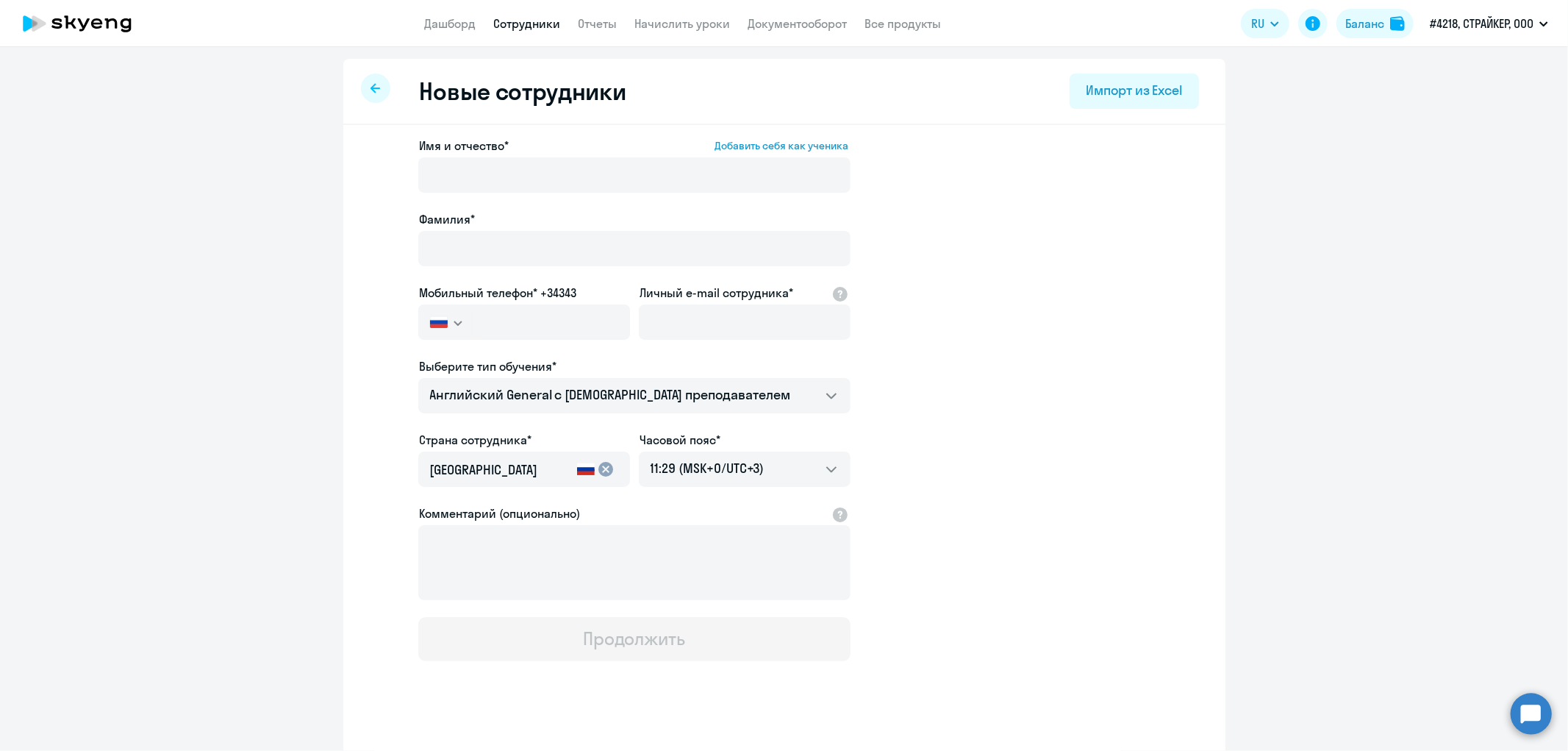
select select "30"
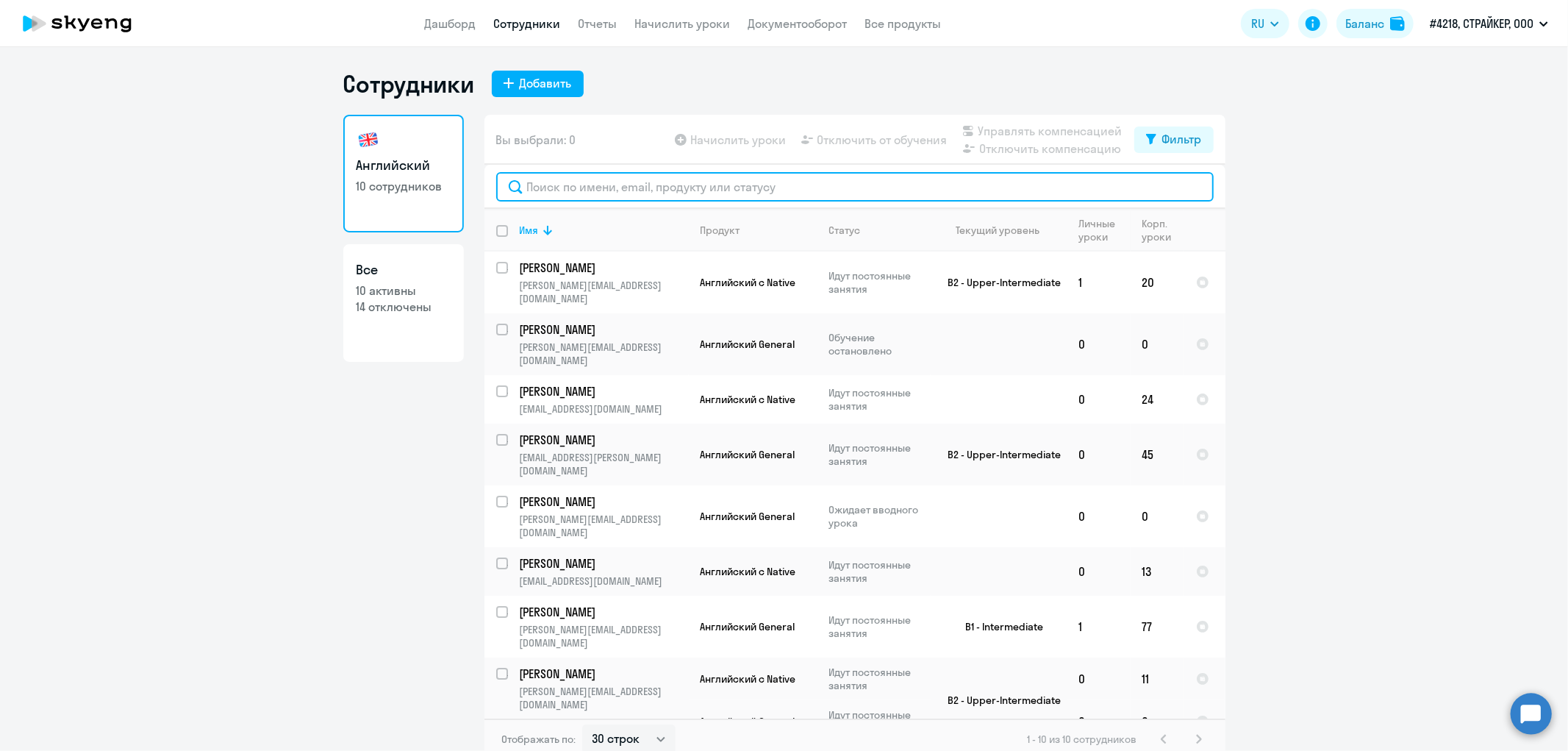
click at [537, 182] on input "text" at bounding box center [855, 187] width 718 height 30
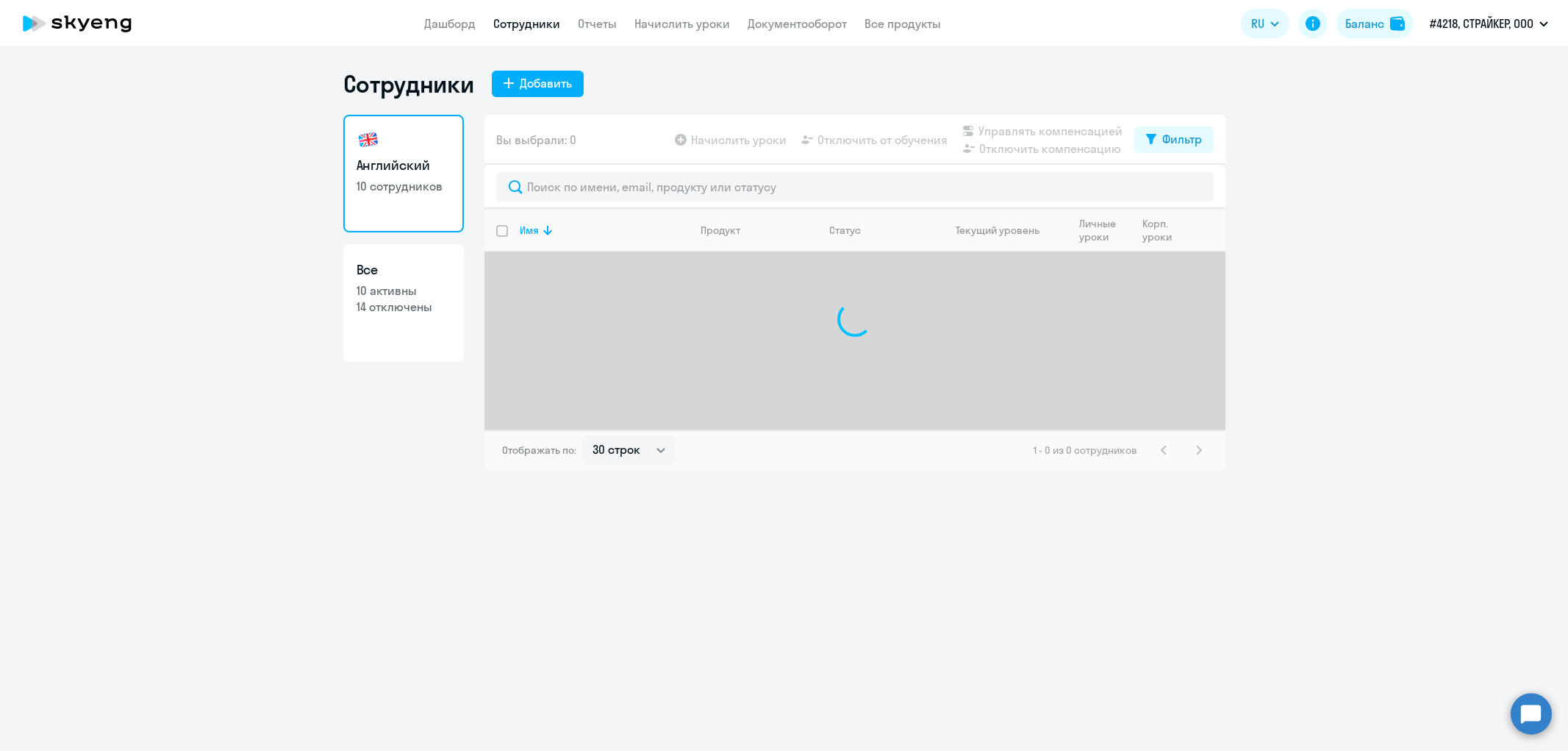
select select "30"
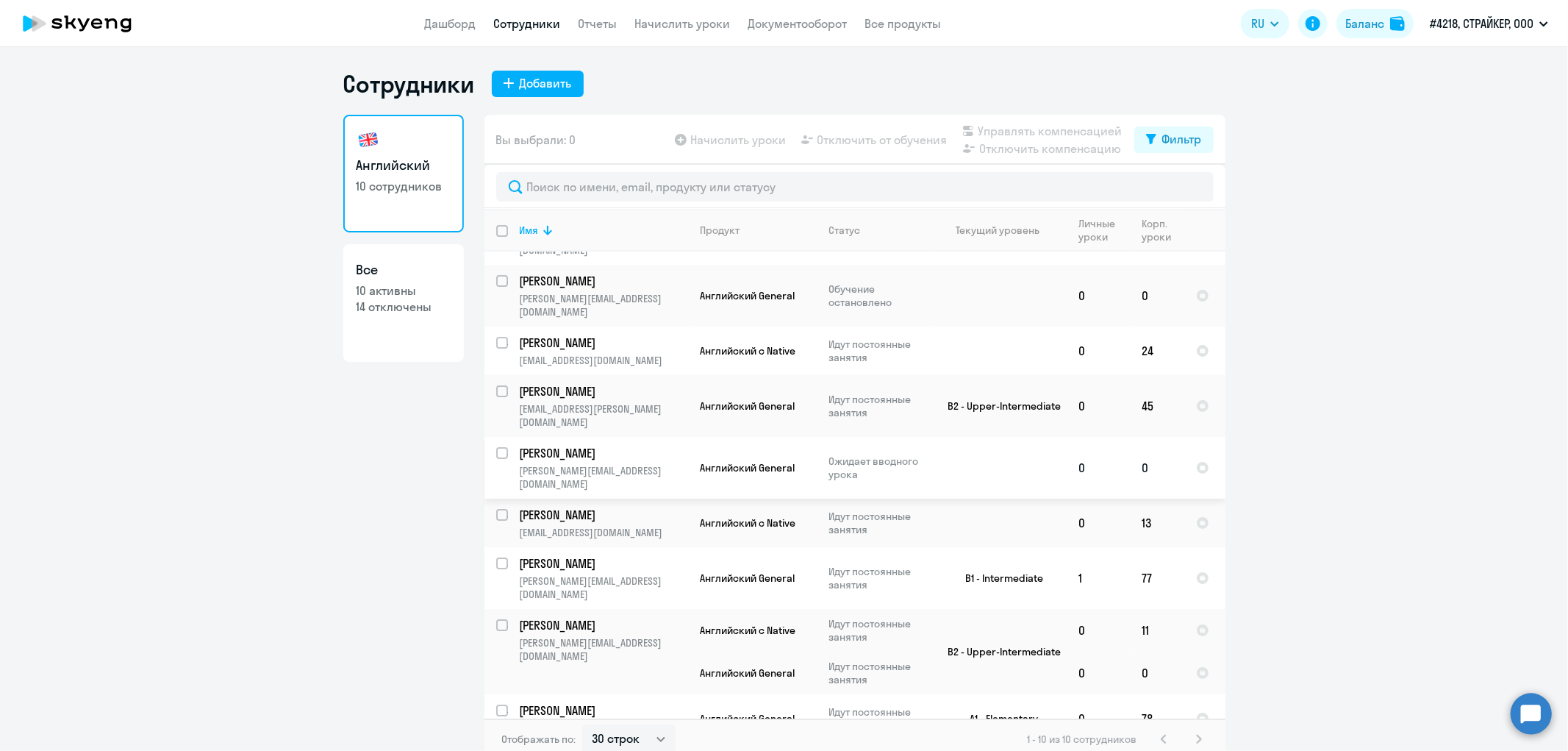
scroll to position [52, 0]
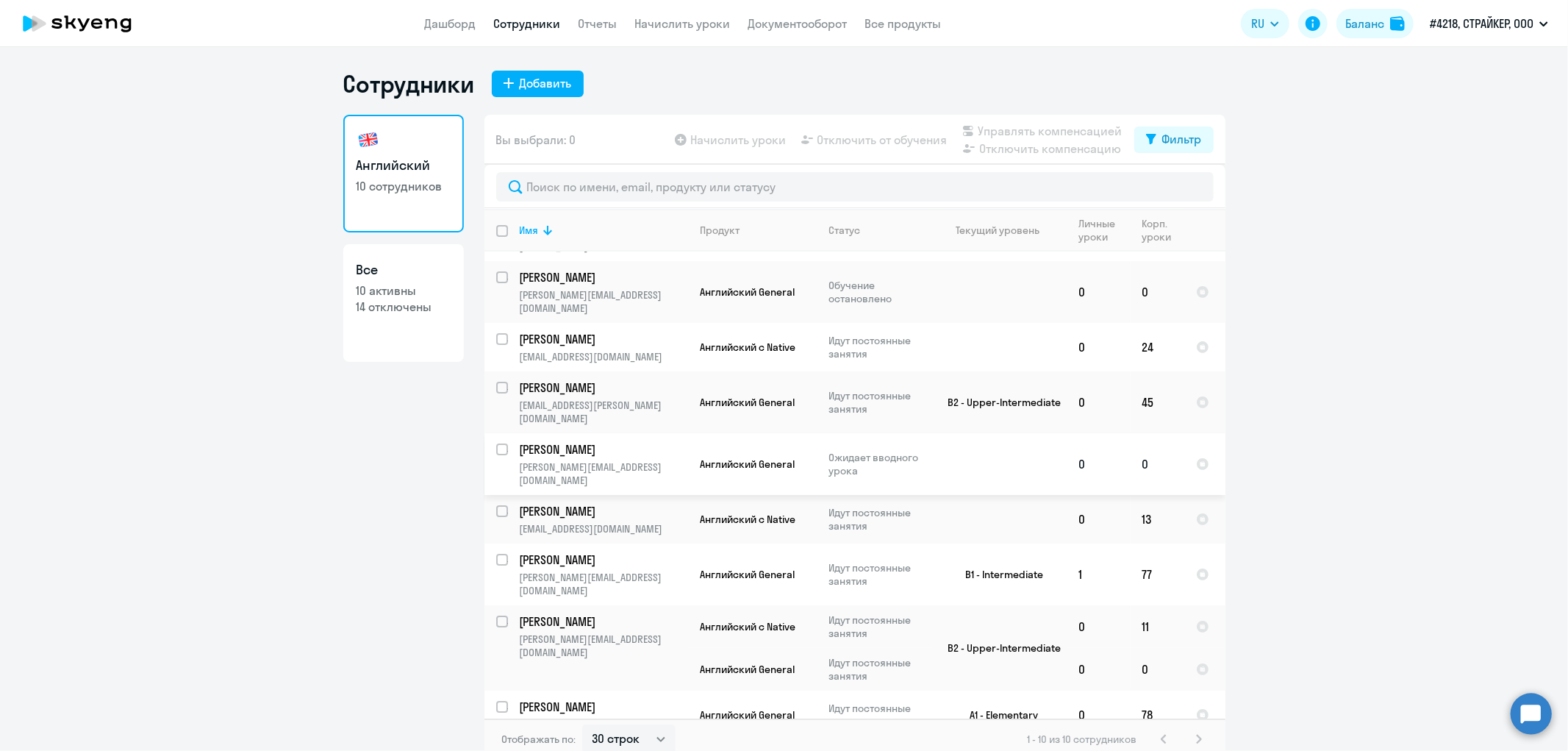
click at [912, 451] on p "Ожидает вводного урока" at bounding box center [879, 464] width 100 height 27
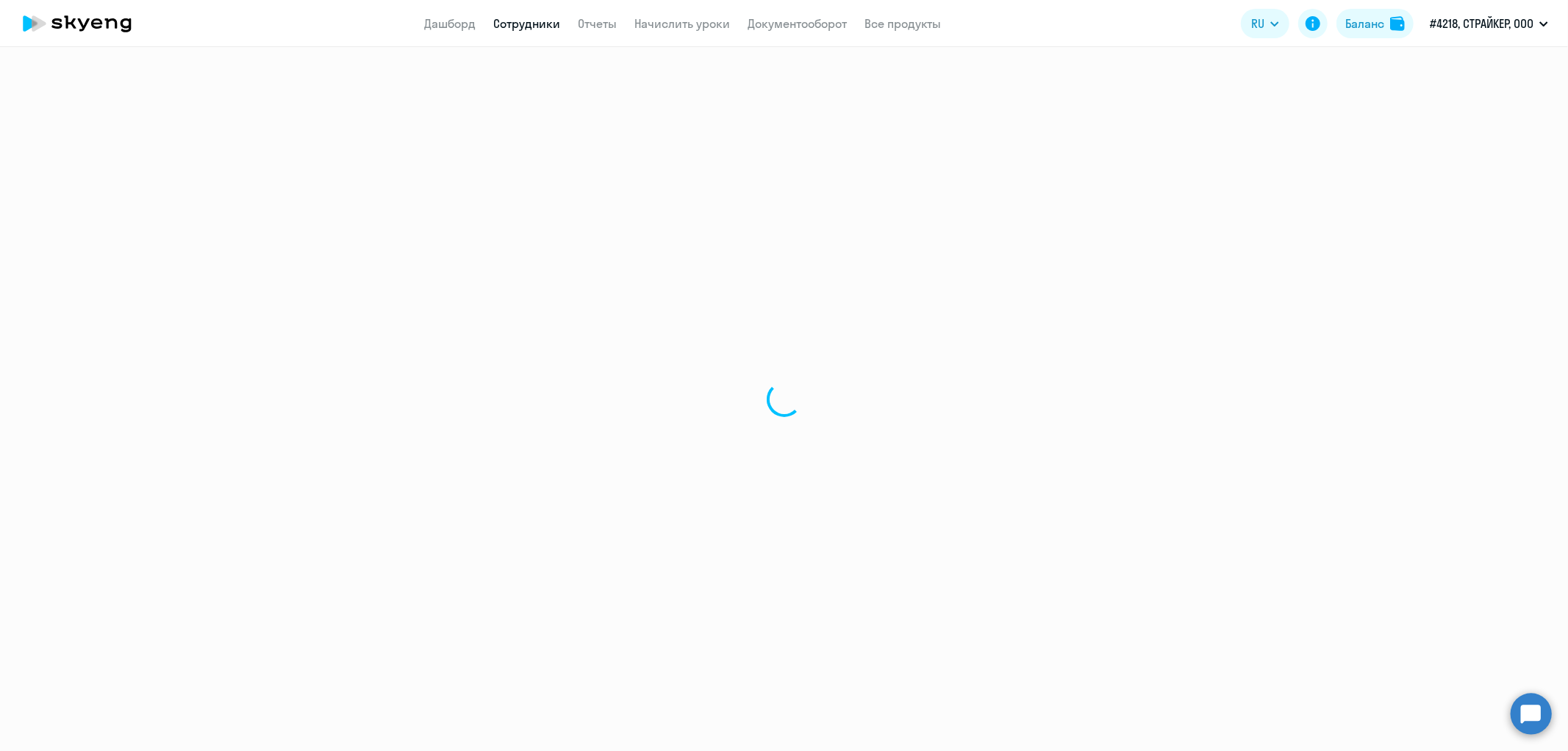
select select "english"
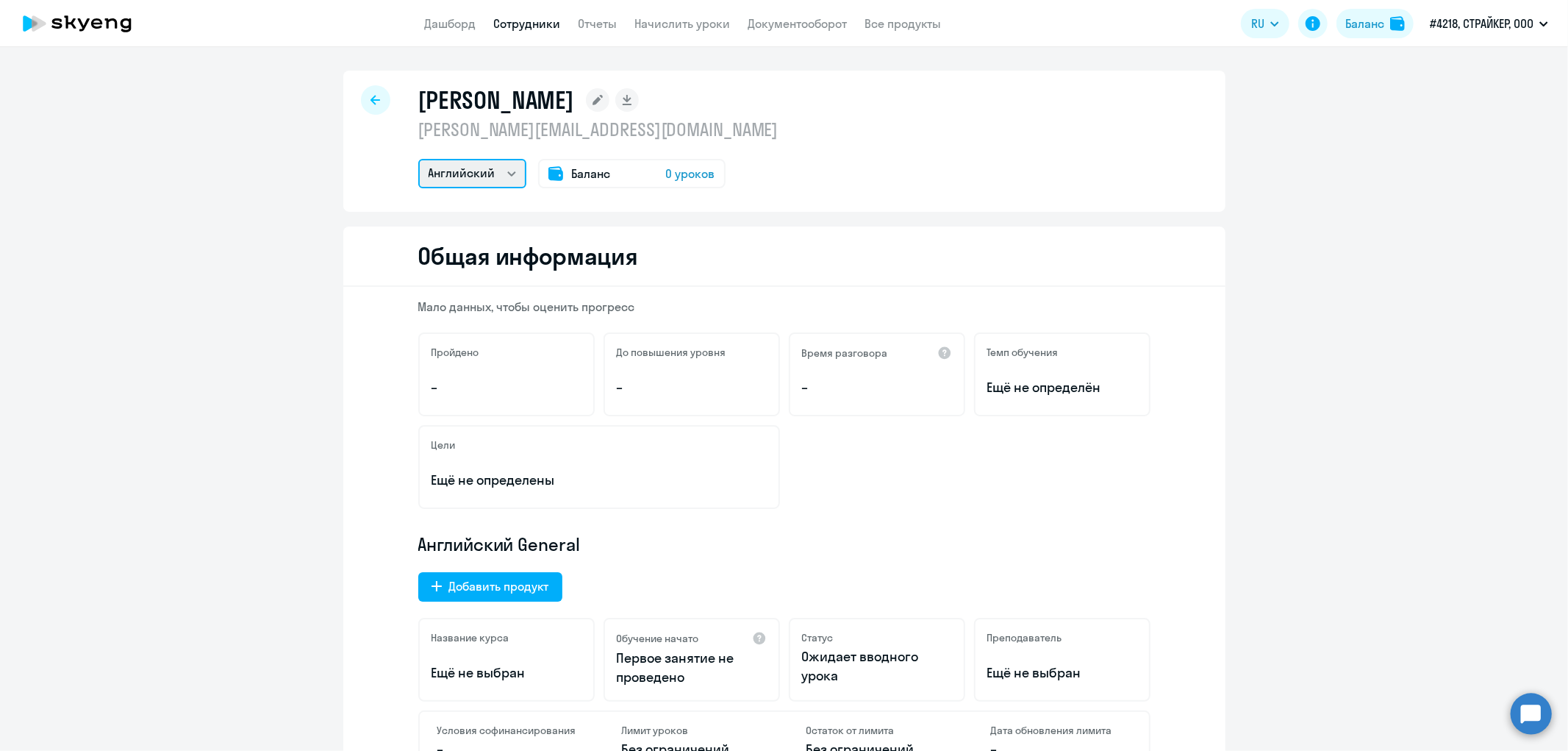
click at [500, 169] on select "Английский" at bounding box center [472, 174] width 108 height 30
click at [696, 171] on span "0 уроков" at bounding box center [691, 174] width 50 height 18
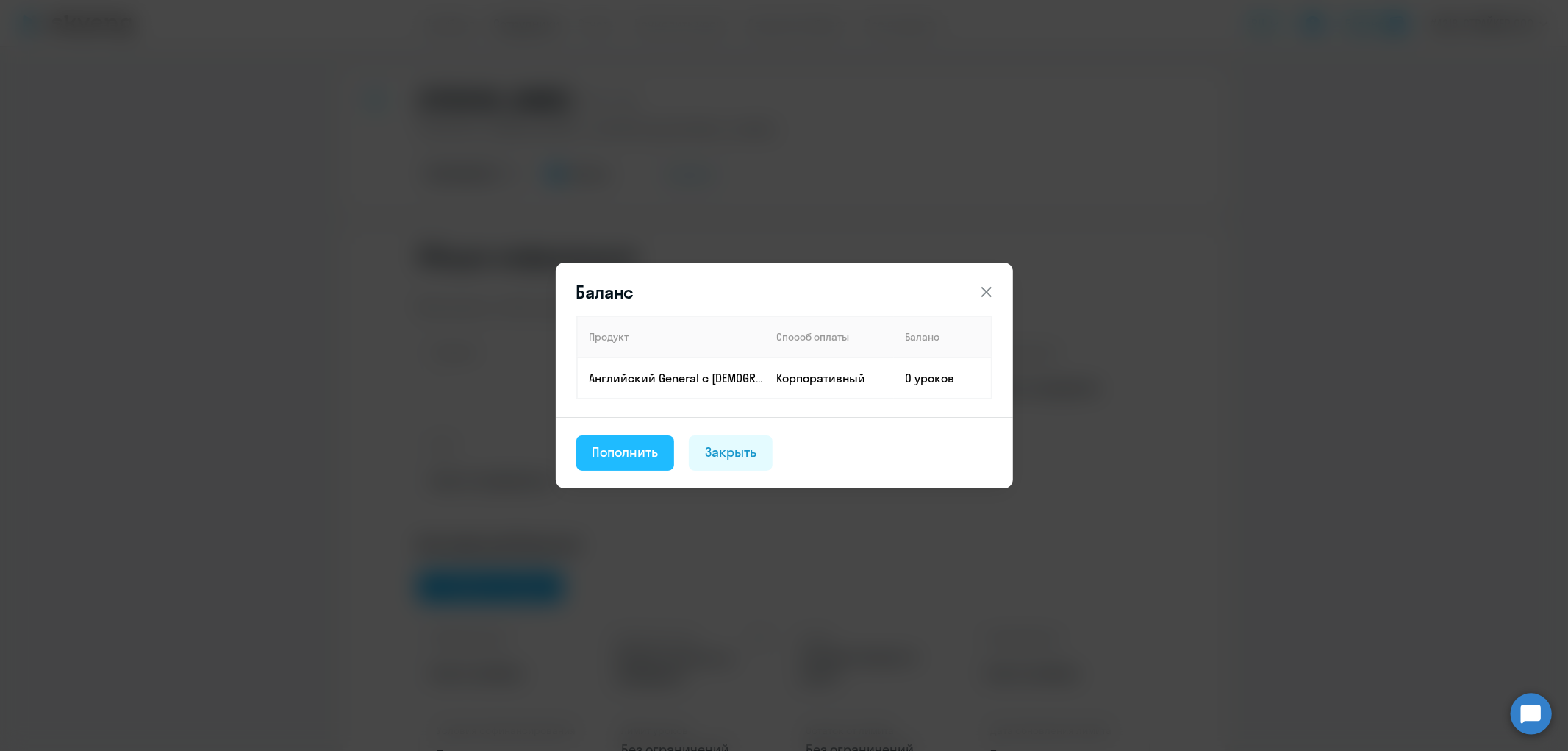
click at [623, 450] on div "Пополнить" at bounding box center [625, 452] width 67 height 19
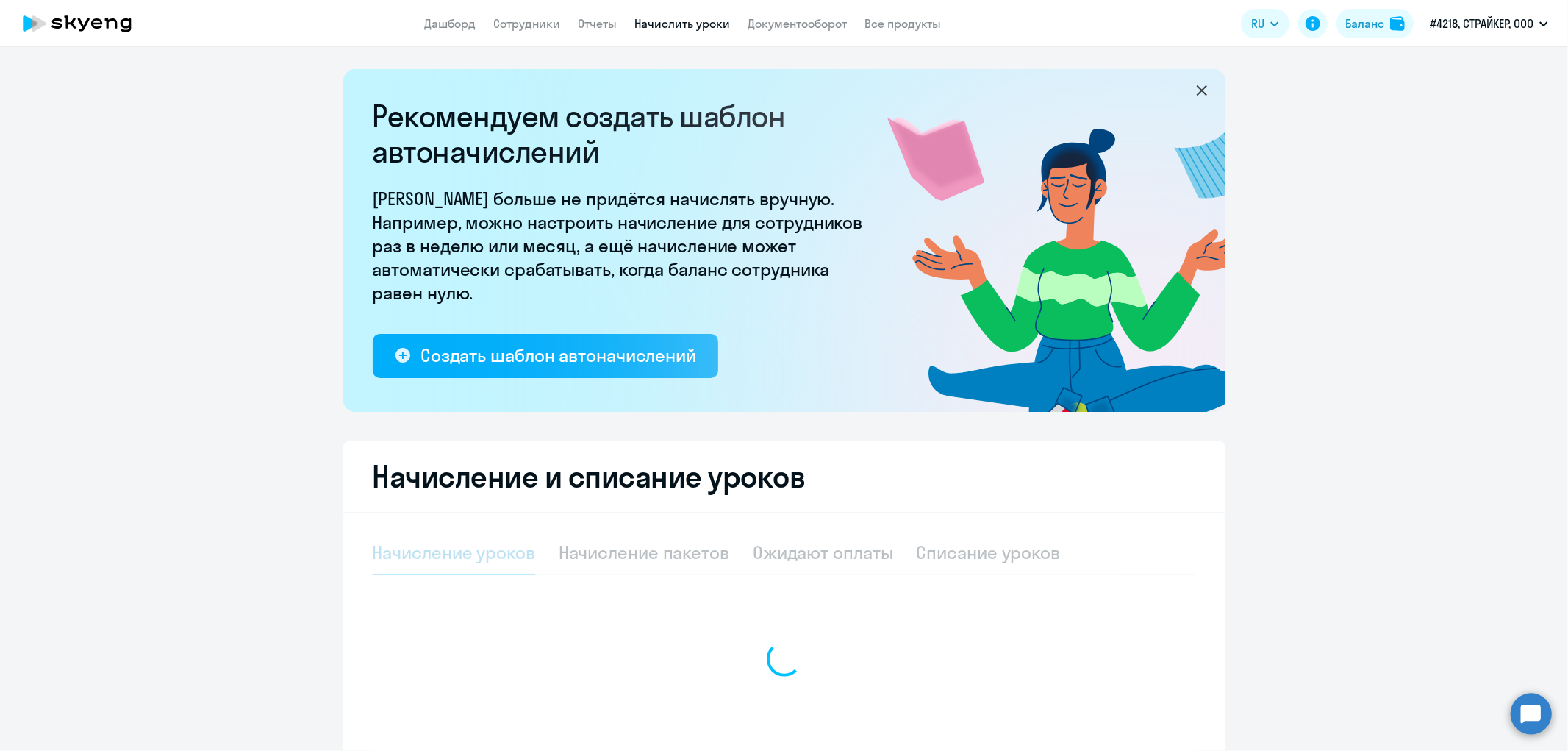
select select "10"
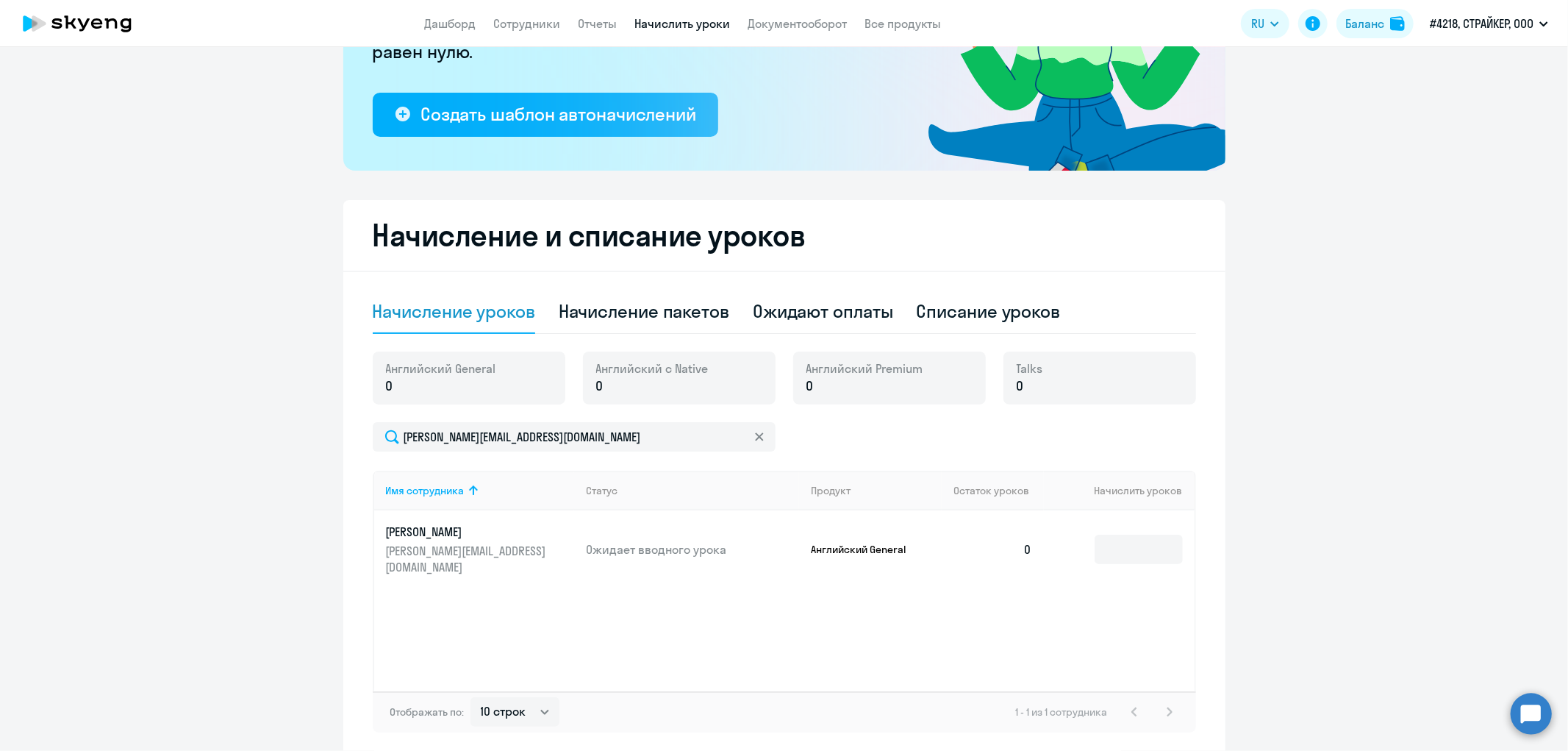
scroll to position [245, 0]
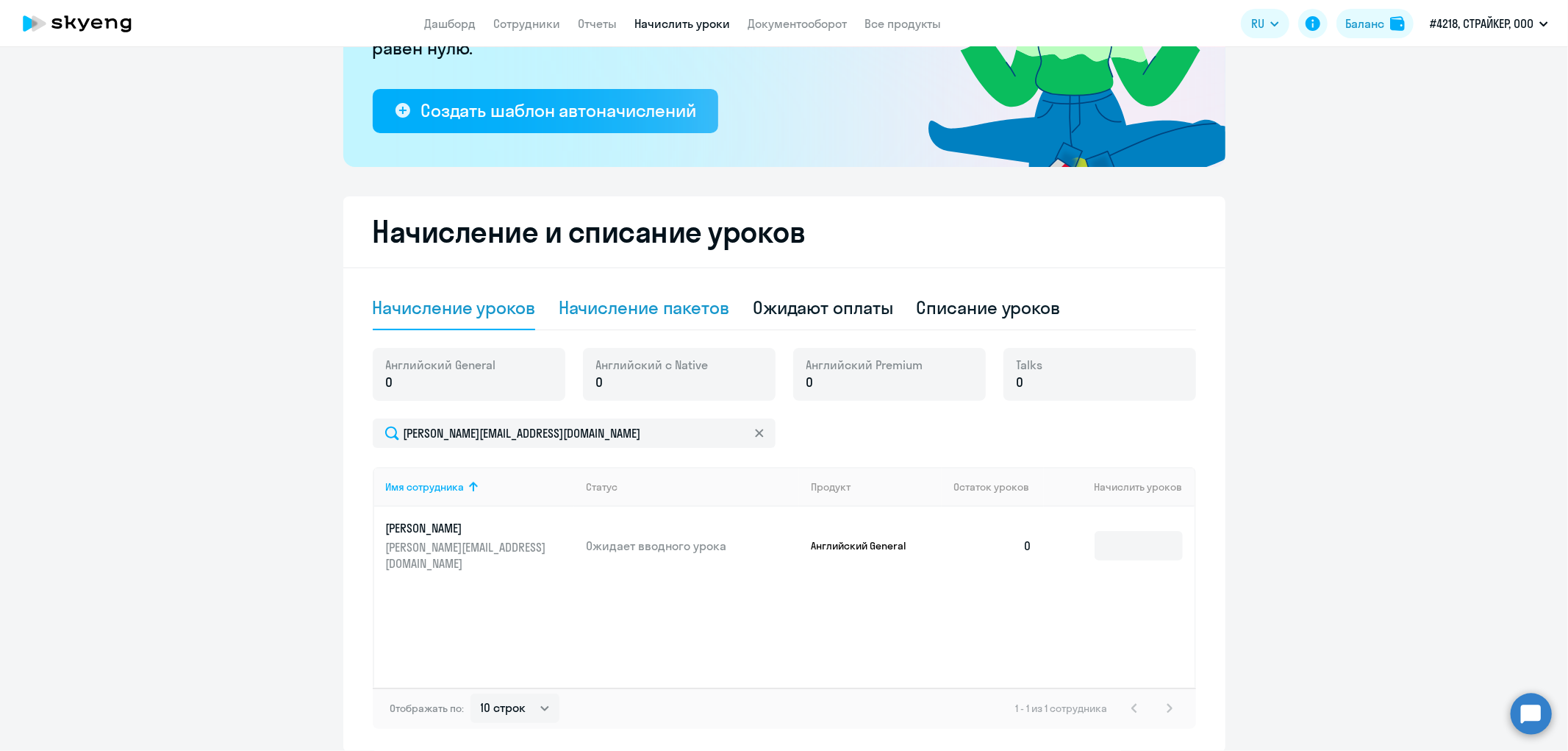
click at [645, 309] on div "Начисление пакетов" at bounding box center [644, 307] width 171 height 24
select select "10"
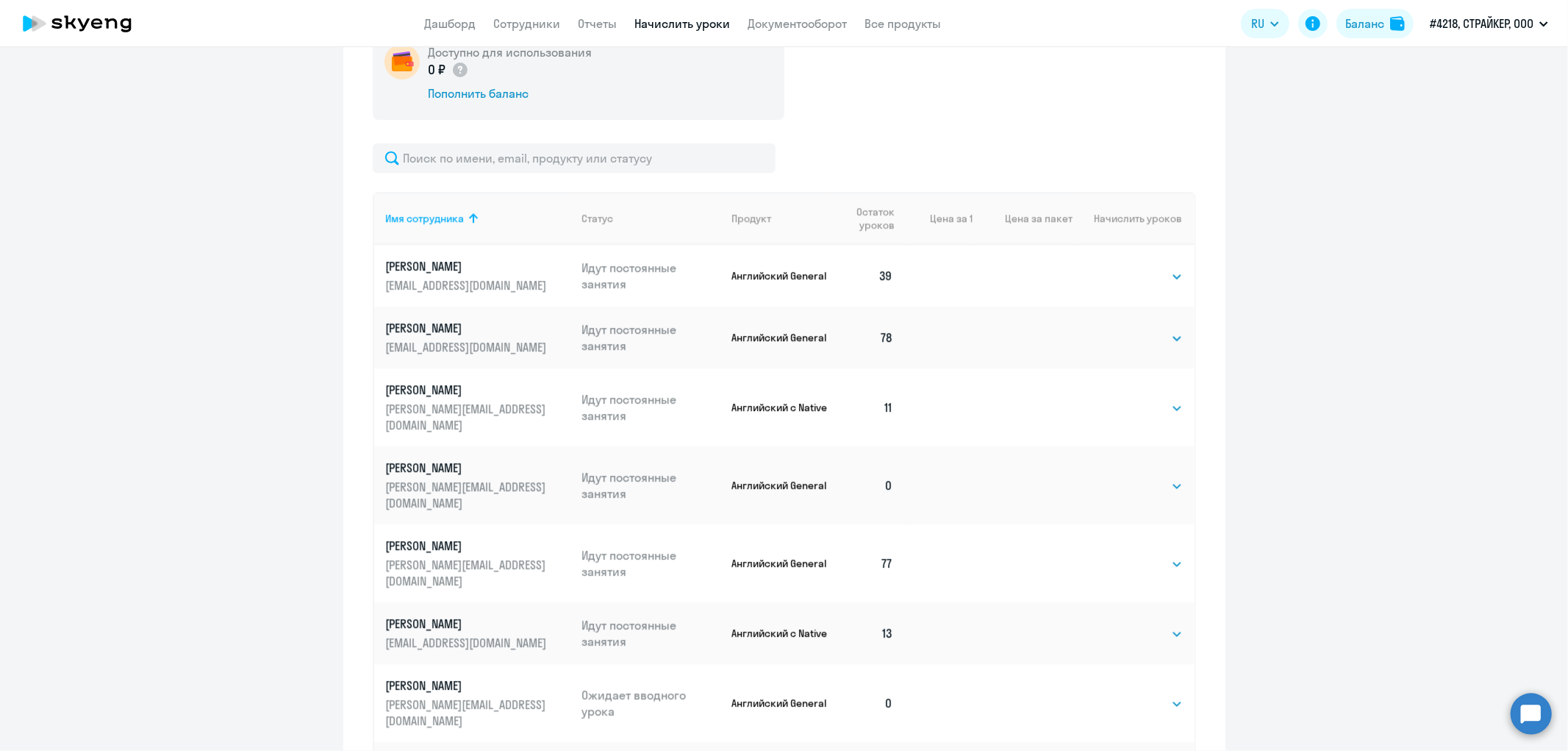
scroll to position [571, 0]
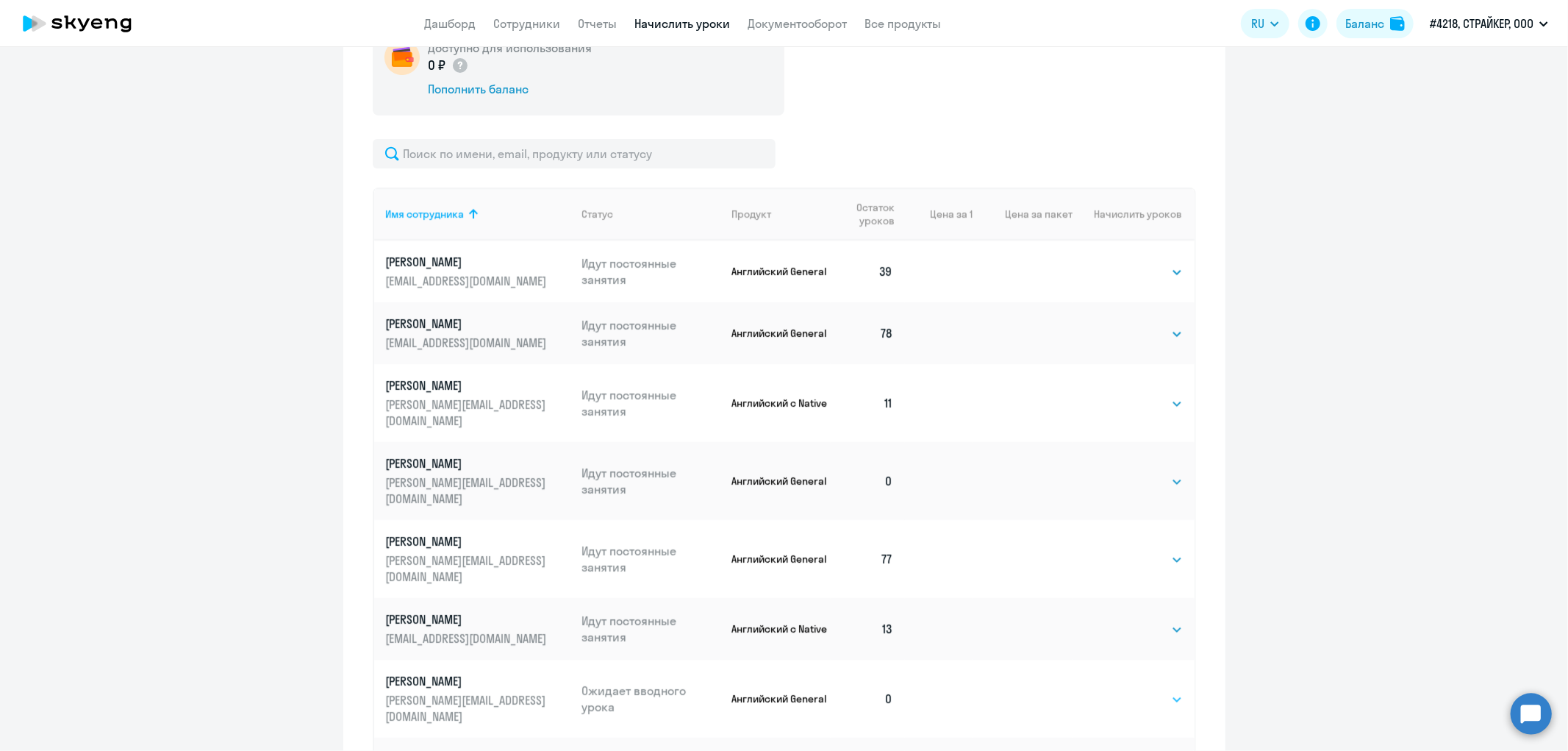
click at [1163, 690] on select "Выбрать 4 8 16 32 64 96 128" at bounding box center [1152, 699] width 61 height 18
select select "96"
click at [1123, 690] on select "Выбрать 4 8 16 32 64 96 128" at bounding box center [1152, 699] width 61 height 18
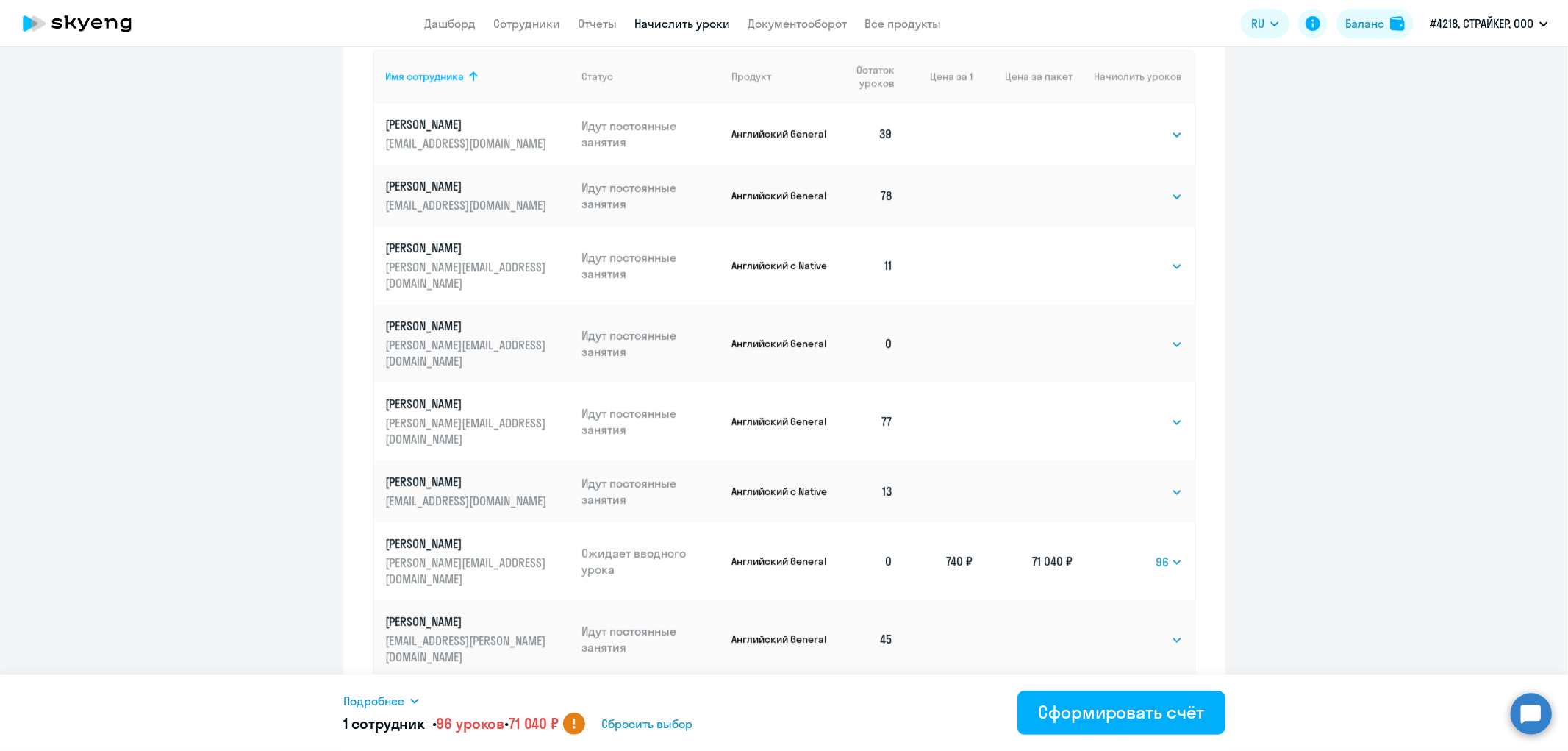
scroll to position [715, 0]
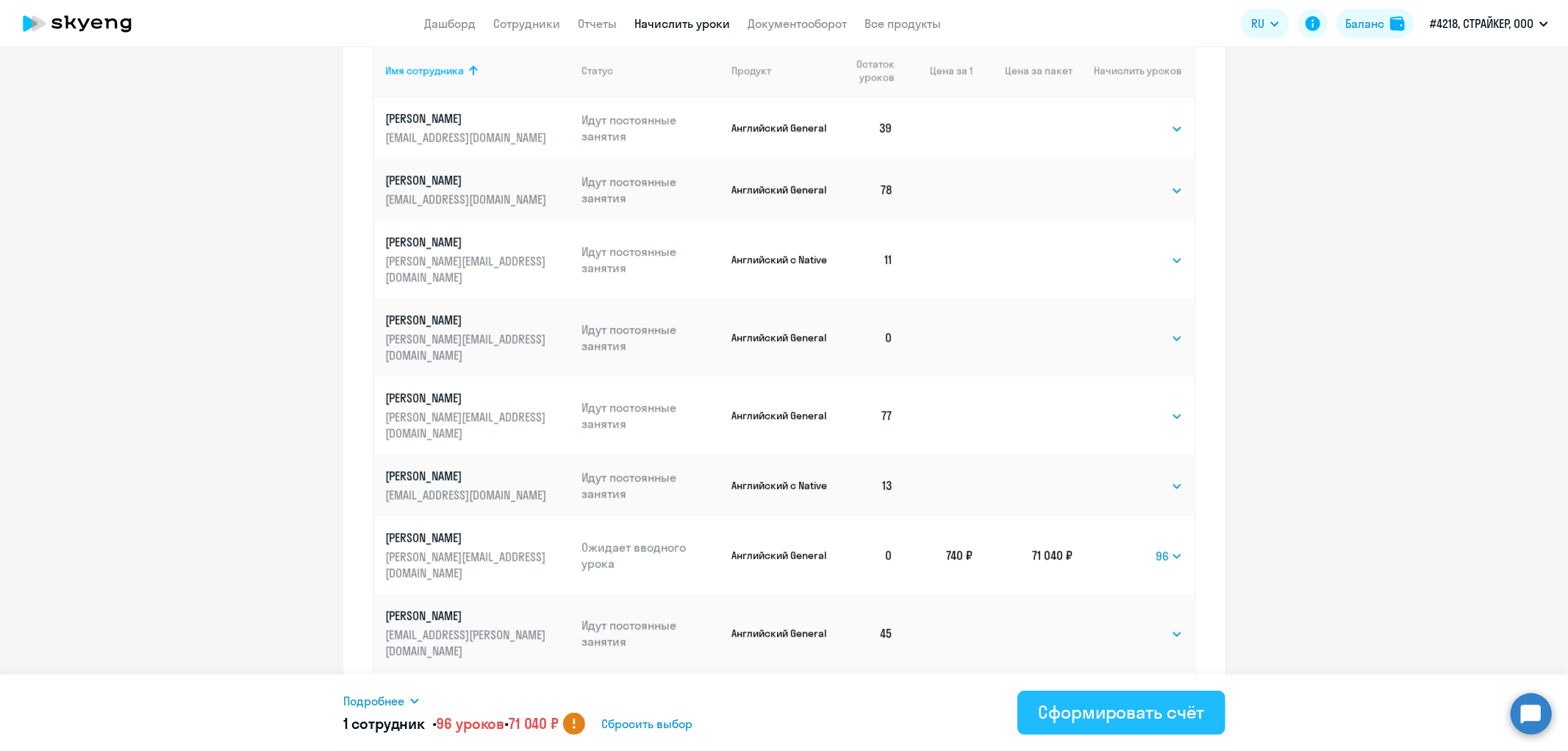
click at [1115, 708] on div "Сформировать счёт" at bounding box center [1121, 712] width 166 height 24
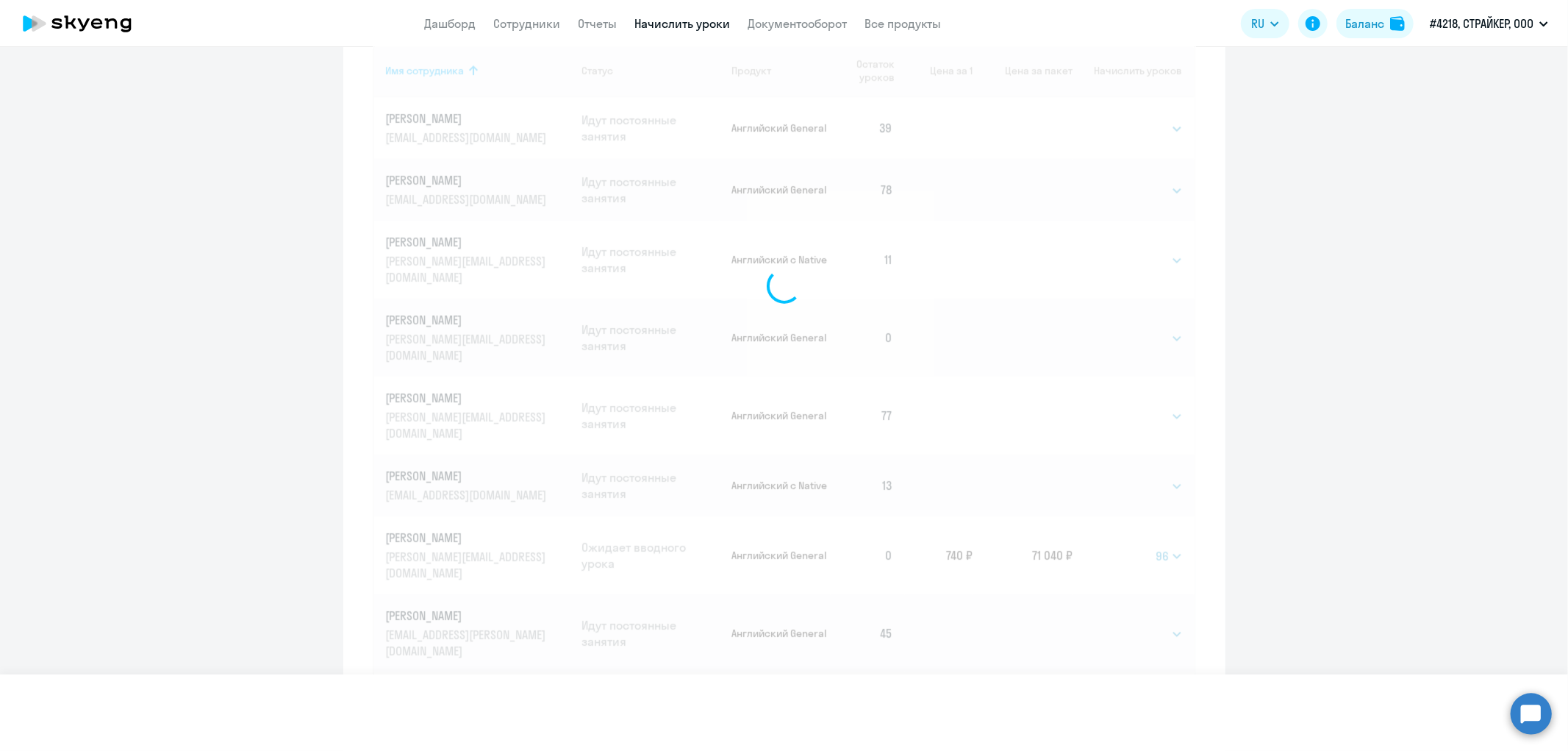
select select
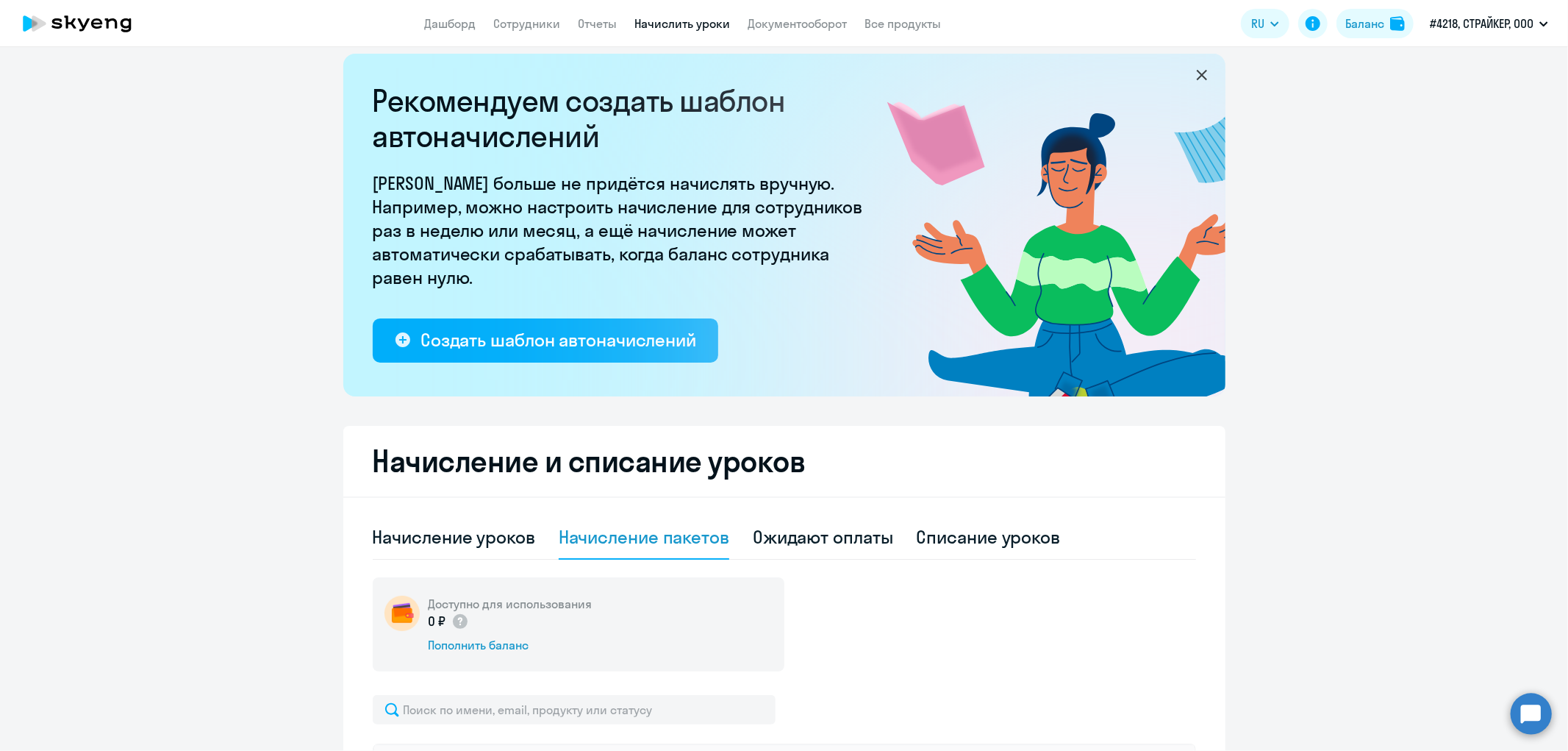
scroll to position [0, 0]
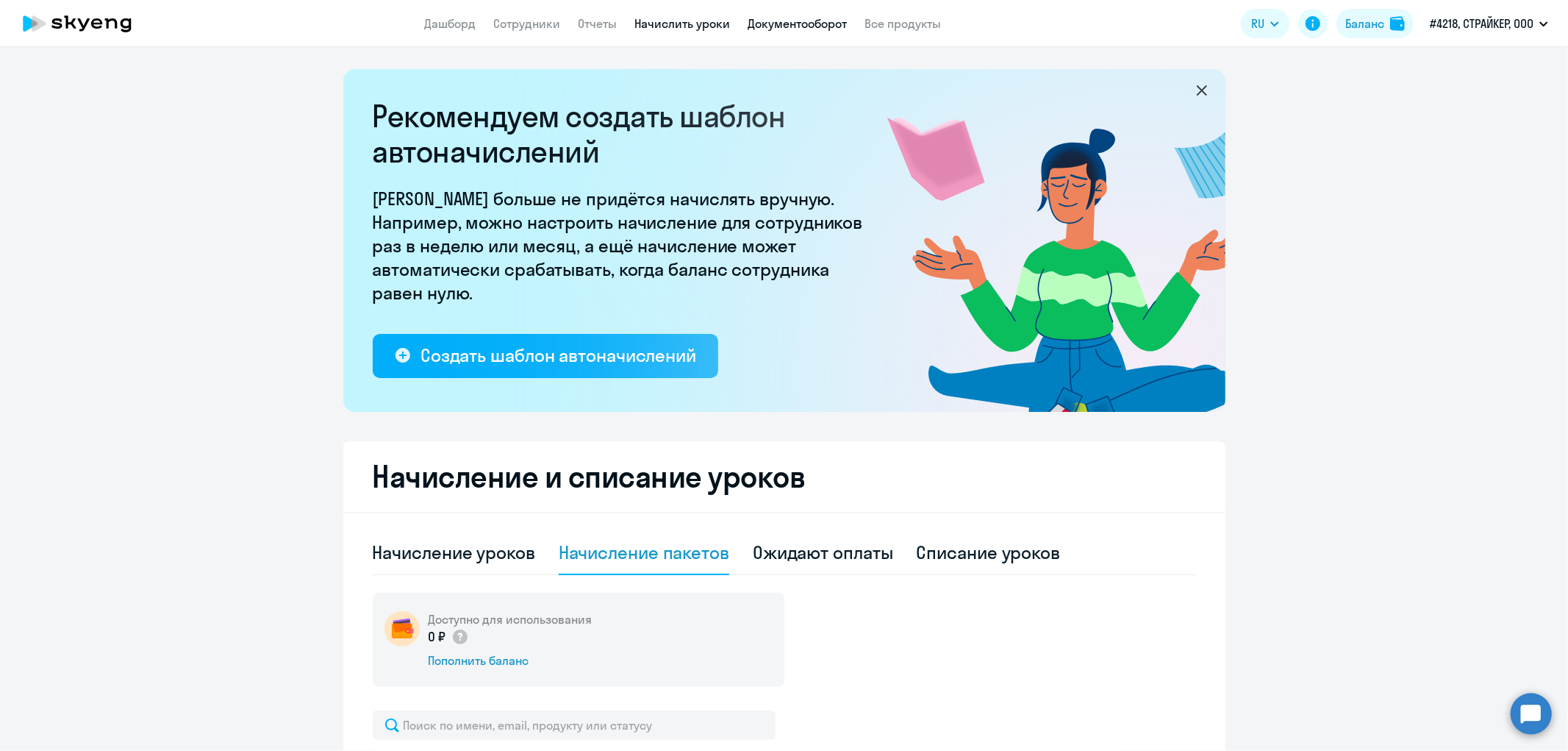
click at [790, 27] on link "Документооборот" at bounding box center [797, 23] width 99 height 15
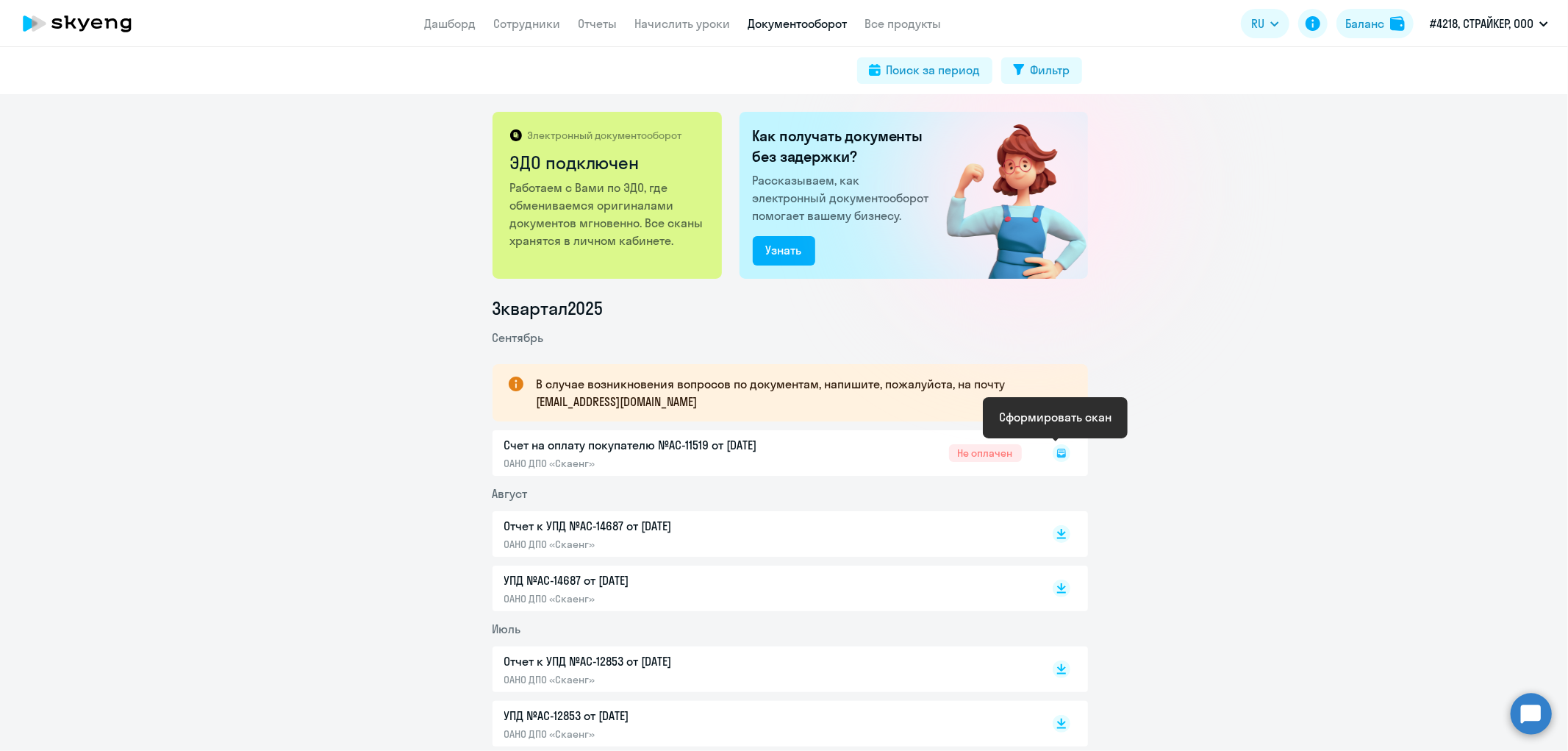
click at [711, 438] on div "Счет на оплату покупателю №AC-11519 от 10.09.2025 ОАНО ДПО «Скаенг» Не оплачен" at bounding box center [789, 454] width 596 height 46
click at [729, 450] on div "Счет на оплату покупателю №AC-11519 от 10.09.2025 ОАНО ДПО «Скаенг» Не оплачен" at bounding box center [789, 454] width 596 height 46
click at [971, 455] on div "Счет на оплату покупателю №AC-11519 от 10.09.2025 ОАНО ДПО «Скаенг» Не оплачен" at bounding box center [789, 454] width 596 height 46
click at [718, 446] on div "Счет на оплату покупателю №AC-11519 от 10.09.2025 ОАНО ДПО «Скаенг» Не оплачен" at bounding box center [789, 454] width 596 height 46
click at [709, 442] on div "Счет на оплату покупателю №AC-11519 от 10.09.2025 ОАНО ДПО «Скаенг» Не оплачен" at bounding box center [789, 454] width 596 height 46
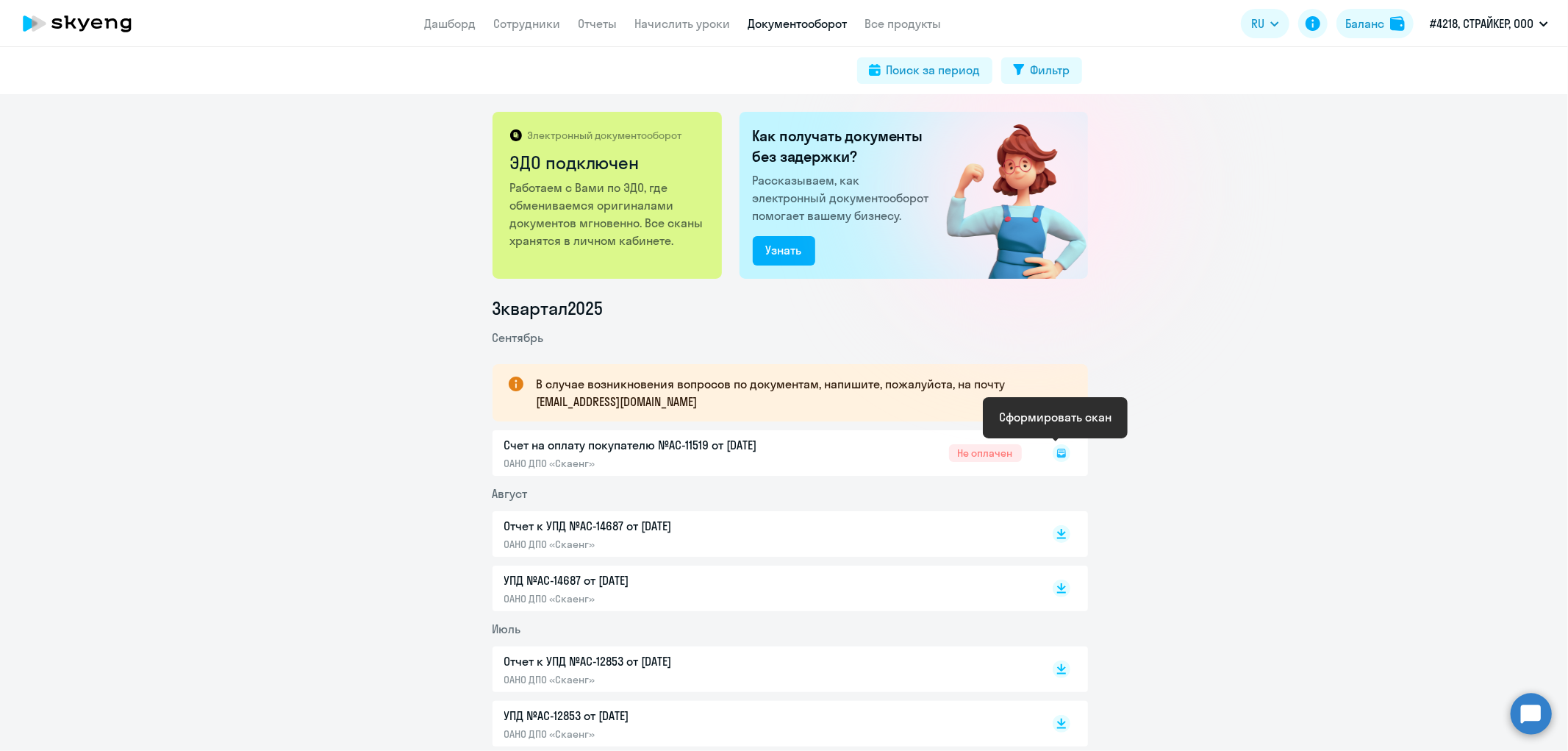
click at [1059, 455] on icon at bounding box center [1061, 453] width 9 height 9
click at [1057, 450] on icon at bounding box center [1061, 450] width 9 height 7
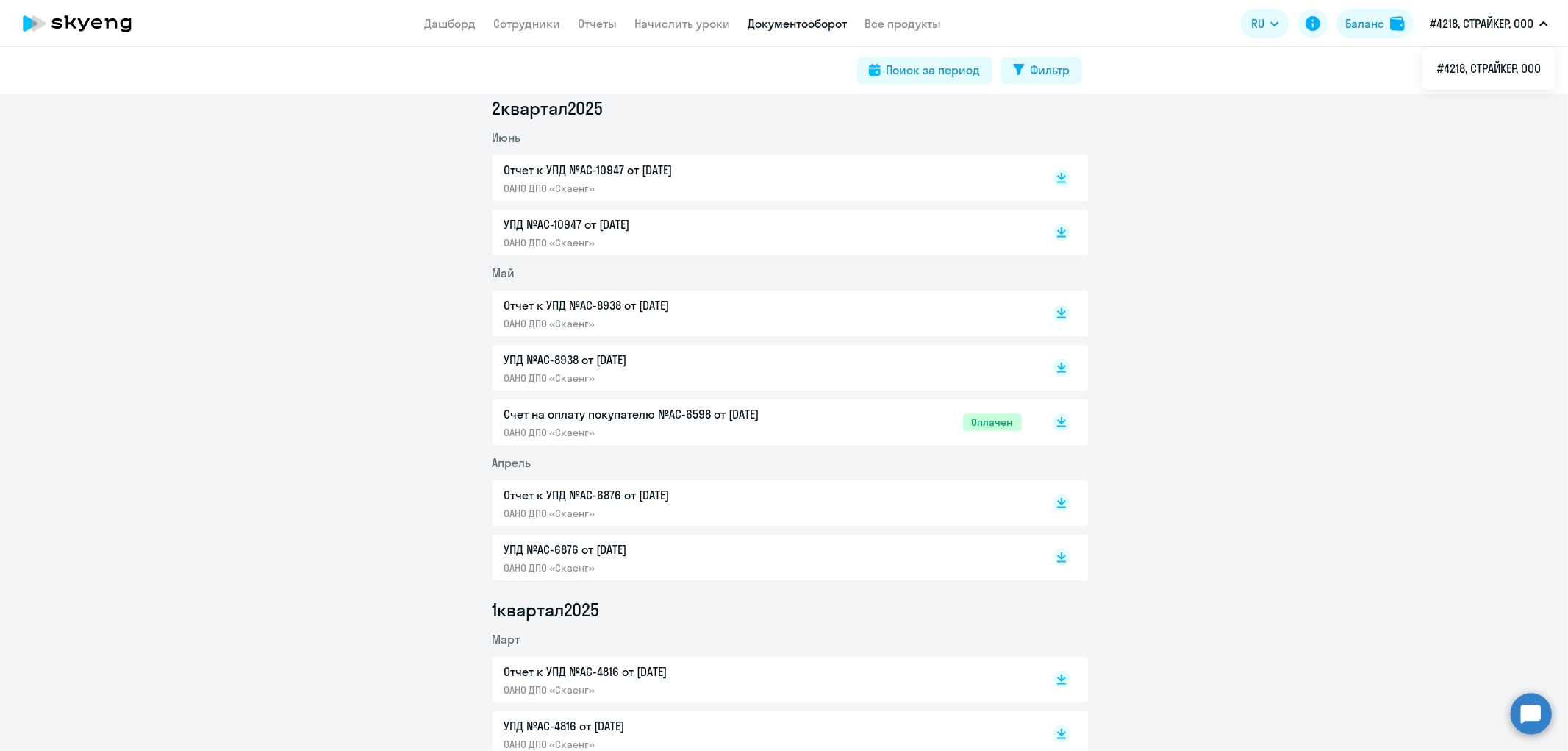
scroll to position [715, 0]
